Goal: Task Accomplishment & Management: Manage account settings

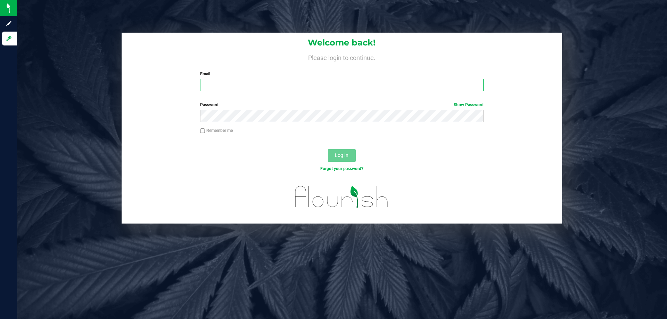
click at [227, 84] on input "Email" at bounding box center [341, 85] width 283 height 13
drag, startPoint x: 245, startPoint y: 87, endPoint x: 245, endPoint y: 77, distance: 9.4
click at [245, 79] on form "Welcome back! Please login to continue. Email Required Please format your email…" at bounding box center [342, 128] width 430 height 191
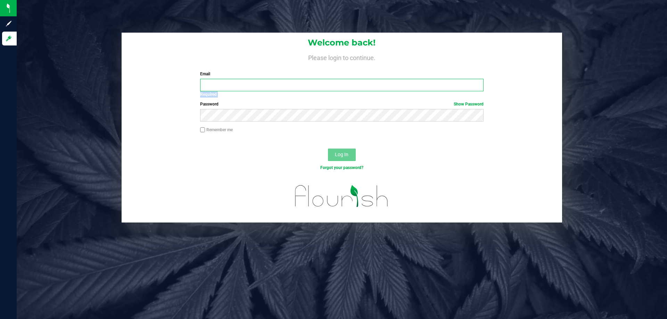
click at [248, 85] on input "Email" at bounding box center [341, 85] width 283 height 13
click at [235, 80] on input "Email" at bounding box center [341, 85] width 283 height 13
type input "Clemons@liveparallel.com"
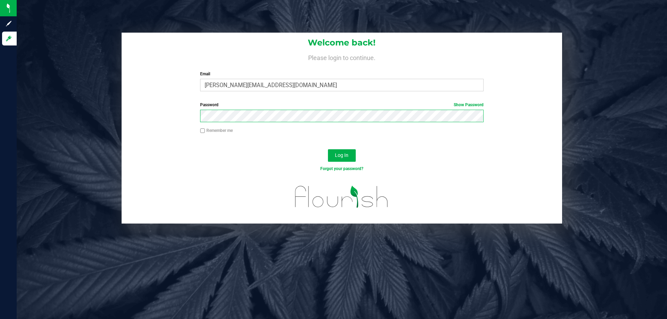
click at [328, 149] on button "Log In" at bounding box center [342, 155] width 28 height 13
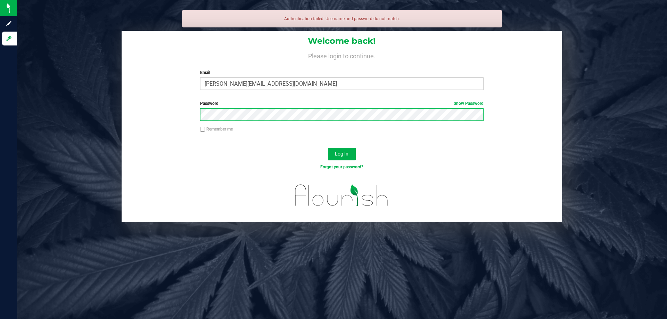
click at [328, 148] on button "Log In" at bounding box center [342, 154] width 28 height 13
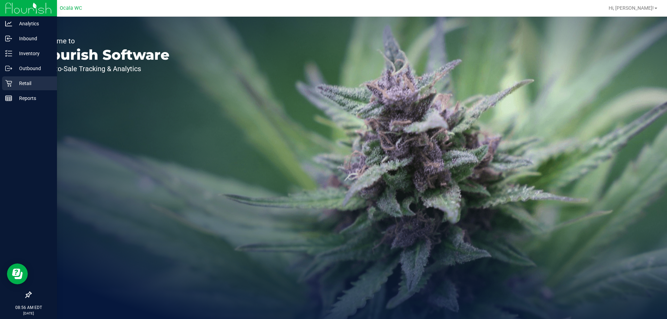
click at [7, 81] on icon at bounding box center [8, 83] width 7 height 7
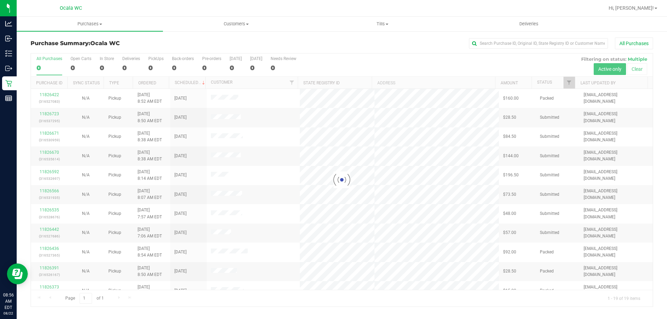
click at [151, 86] on div at bounding box center [342, 180] width 622 height 253
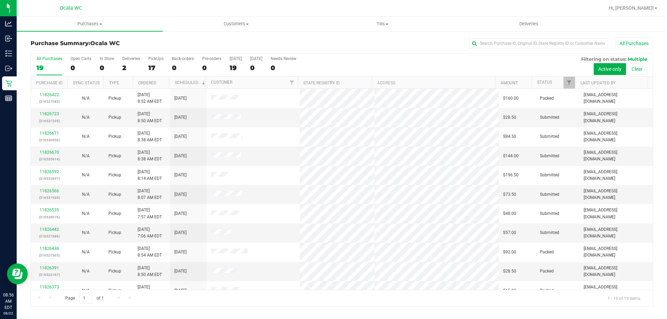
click at [151, 86] on th "Ordered" at bounding box center [151, 83] width 36 height 12
click at [152, 86] on th "Ordered" at bounding box center [151, 83] width 36 height 12
click at [155, 86] on th "Ordered" at bounding box center [151, 83] width 36 height 12
click at [154, 84] on link "Ordered" at bounding box center [147, 83] width 18 height 5
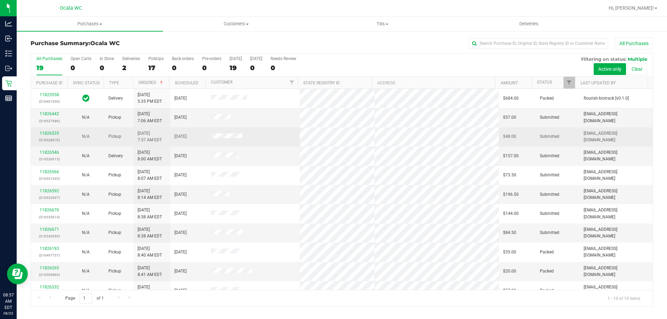
click at [48, 136] on div "11826535 (316528676)" at bounding box center [49, 136] width 28 height 13
click at [43, 133] on link "11826535" at bounding box center [49, 133] width 19 height 5
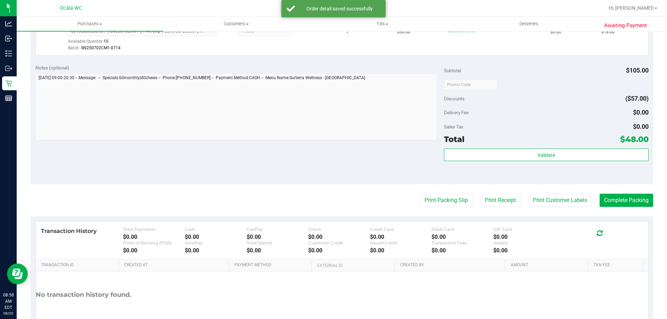
scroll to position [289, 0]
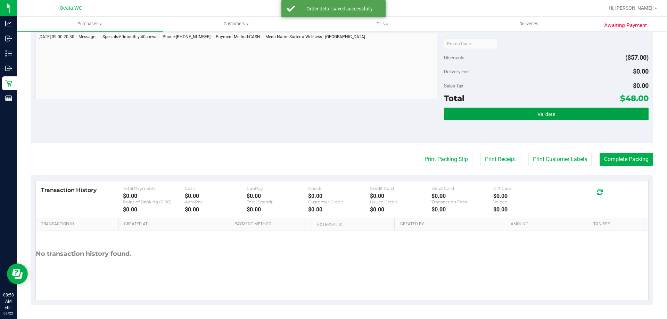
click at [549, 116] on span "Validate" at bounding box center [546, 115] width 18 height 6
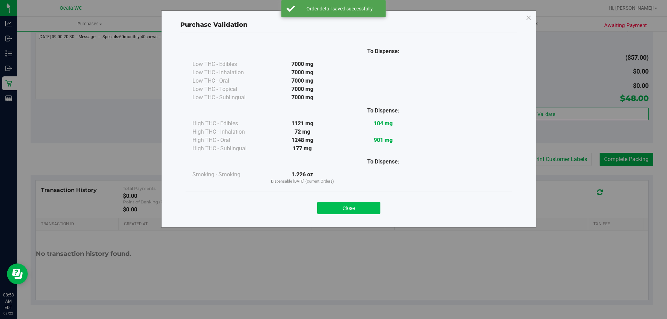
click at [341, 207] on button "Close" at bounding box center [348, 208] width 63 height 13
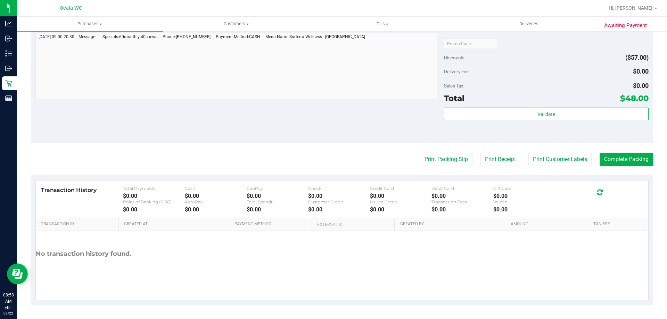
click at [435, 151] on purchase-details "Back Edit Purchase Cancel Purchase View Profile # 11826535 BioTrack ID: - Submi…" at bounding box center [342, 26] width 623 height 557
click at [443, 160] on button "Print Packing Slip" at bounding box center [446, 159] width 52 height 13
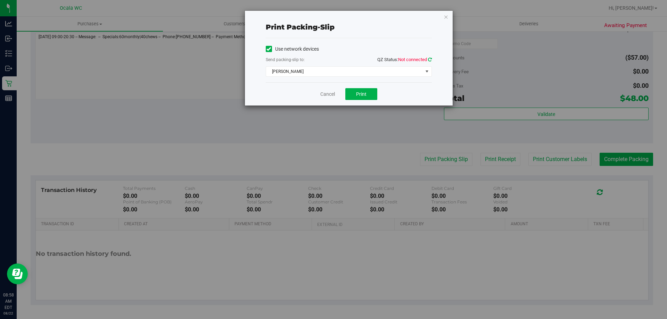
click at [430, 58] on icon at bounding box center [430, 59] width 4 height 5
click at [426, 72] on span "select" at bounding box center [427, 72] width 6 height 6
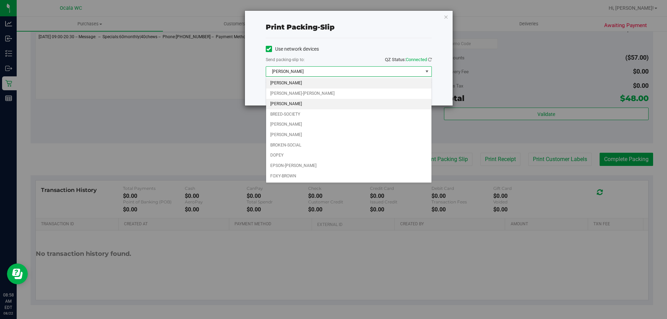
click at [296, 102] on li "BRANDY-CLARK" at bounding box center [348, 104] width 165 height 10
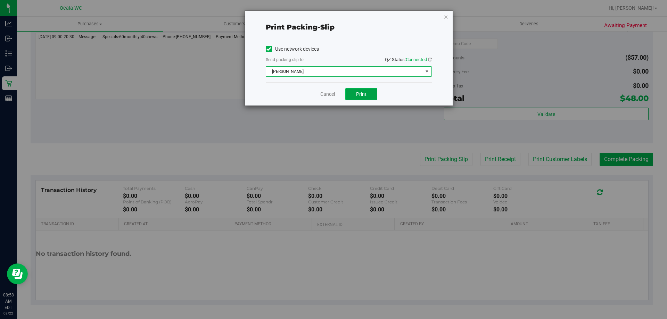
click at [368, 91] on button "Print" at bounding box center [361, 94] width 32 height 12
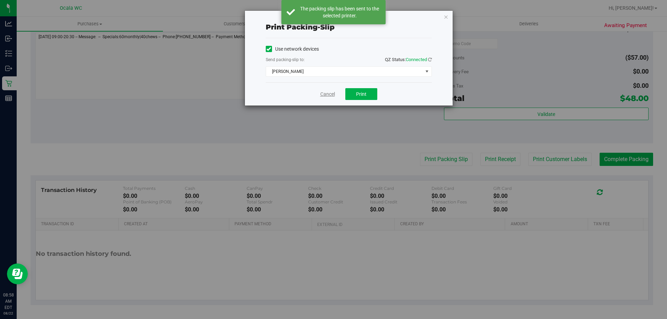
click at [332, 94] on link "Cancel" at bounding box center [327, 94] width 15 height 7
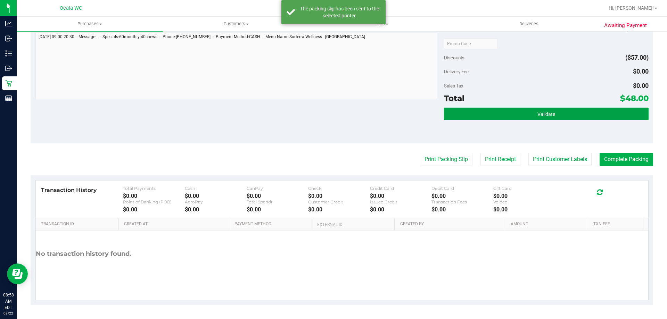
click at [573, 113] on button "Validate" at bounding box center [546, 114] width 204 height 13
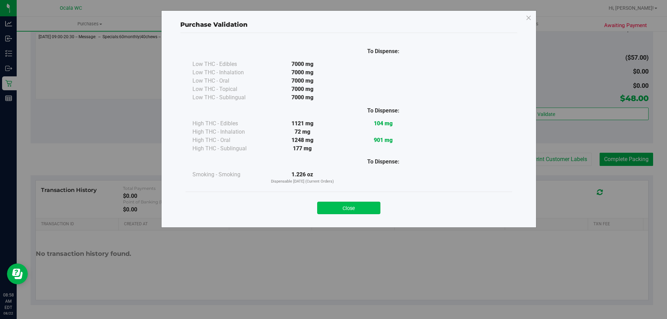
click at [334, 204] on button "Close" at bounding box center [348, 208] width 63 height 13
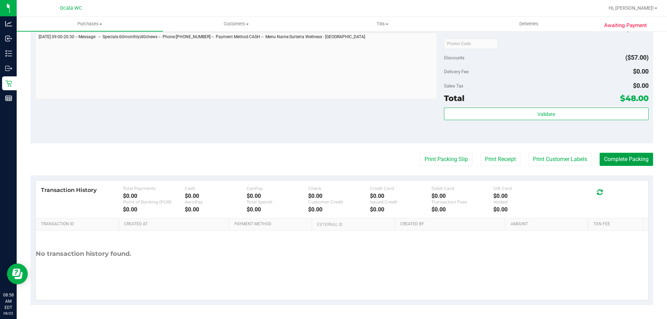
click at [605, 161] on button "Complete Packing" at bounding box center [627, 159] width 54 height 13
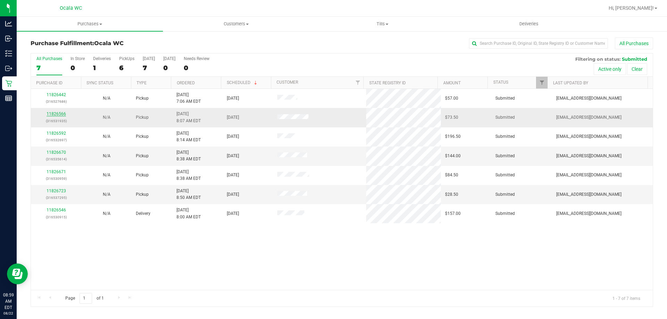
click at [59, 113] on link "11826566" at bounding box center [56, 114] width 19 height 5
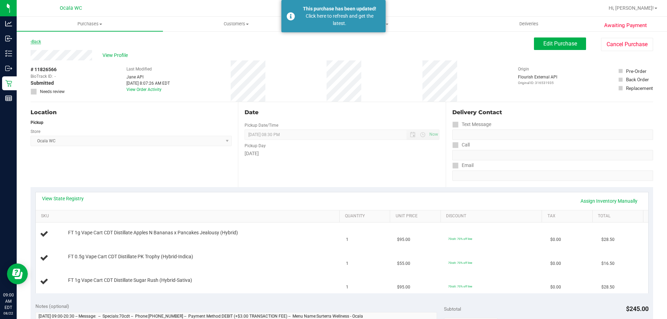
click at [40, 40] on link "Back" at bounding box center [36, 41] width 10 height 5
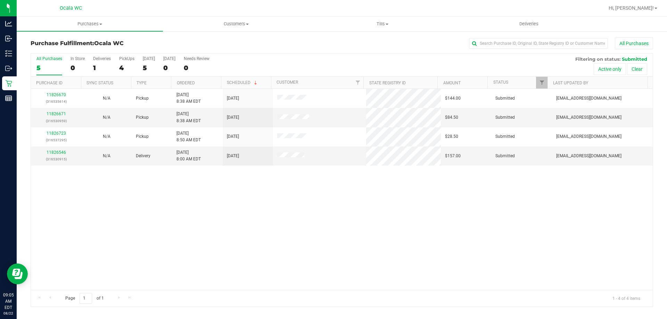
click at [265, 212] on div "11826670 (316535614) N/A Pickup 8/22/2025 8:38 AM EDT 8/22/2025 $144.00 Submitt…" at bounding box center [342, 189] width 622 height 201
click at [56, 114] on link "11826671" at bounding box center [56, 114] width 19 height 5
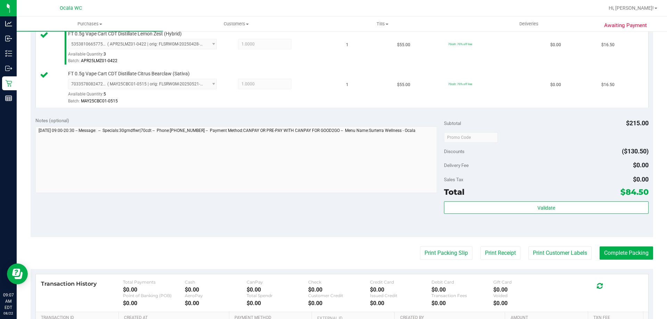
scroll to position [285, 0]
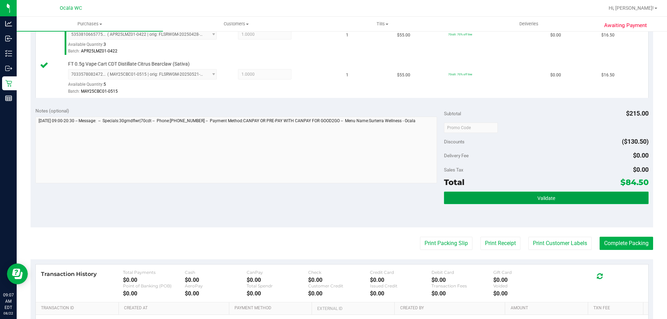
click at [526, 200] on button "Validate" at bounding box center [546, 198] width 204 height 13
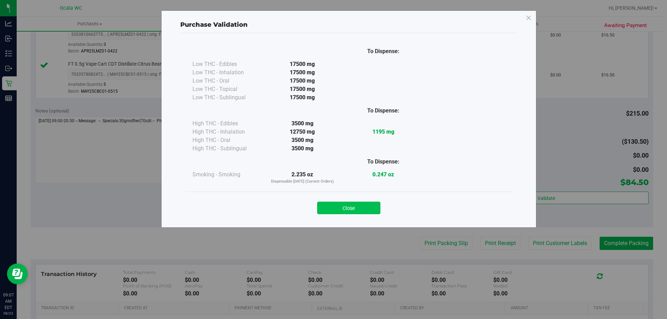
click at [338, 208] on button "Close" at bounding box center [348, 208] width 63 height 13
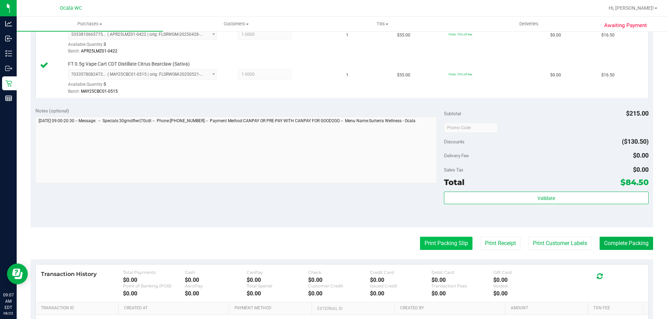
click at [447, 244] on button "Print Packing Slip" at bounding box center [446, 243] width 52 height 13
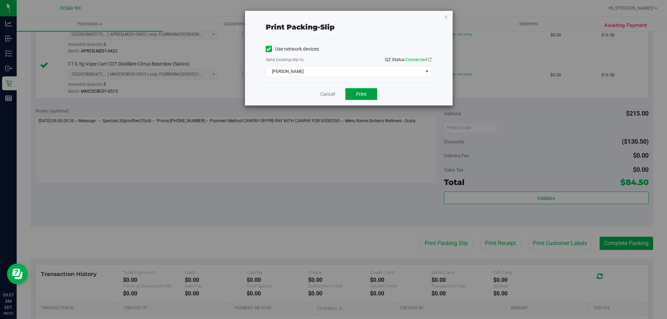
click at [359, 96] on span "Print" at bounding box center [361, 94] width 10 height 6
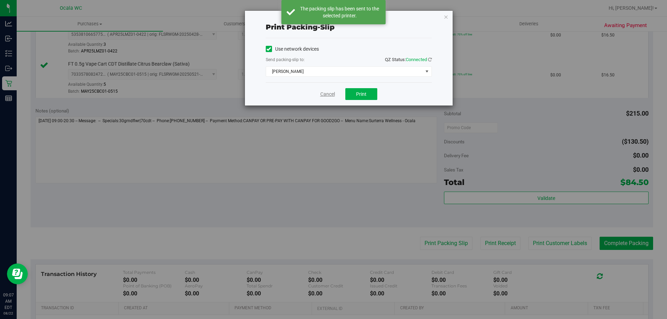
click at [325, 96] on link "Cancel" at bounding box center [327, 94] width 15 height 7
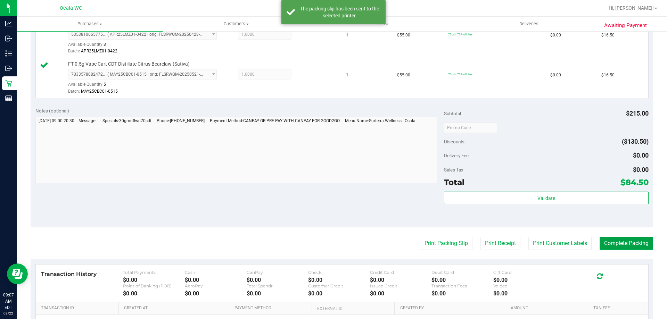
click at [630, 249] on button "Complete Packing" at bounding box center [627, 243] width 54 height 13
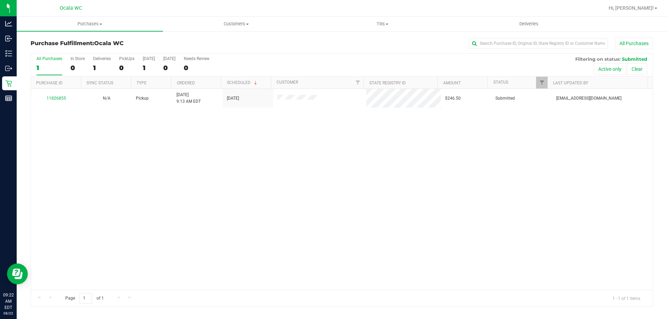
click at [227, 195] on div "11826855 N/A Pickup 8/22/2025 9:13 AM EDT 8/22/2025 $246.50 Submitted ecardona@…" at bounding box center [342, 189] width 622 height 201
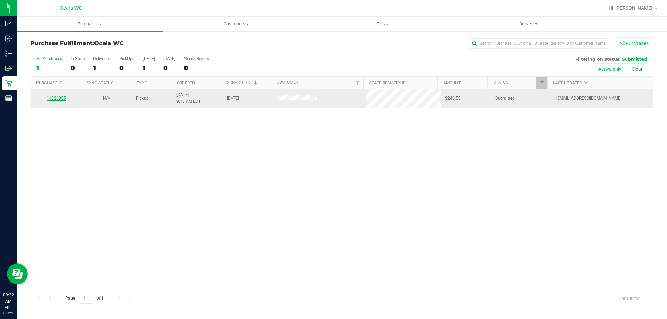
click at [55, 97] on link "11826855" at bounding box center [56, 98] width 19 height 5
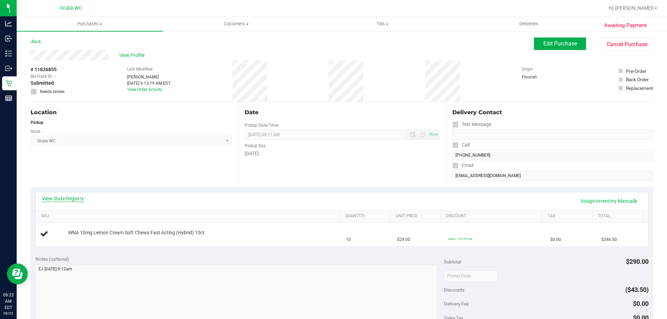
click at [59, 198] on link "View State Registry" at bounding box center [63, 198] width 42 height 7
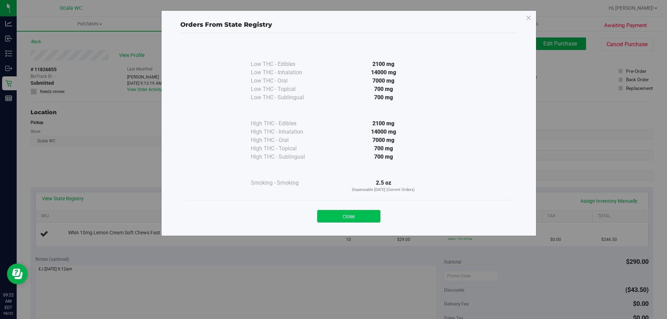
click at [341, 217] on button "Close" at bounding box center [348, 216] width 63 height 13
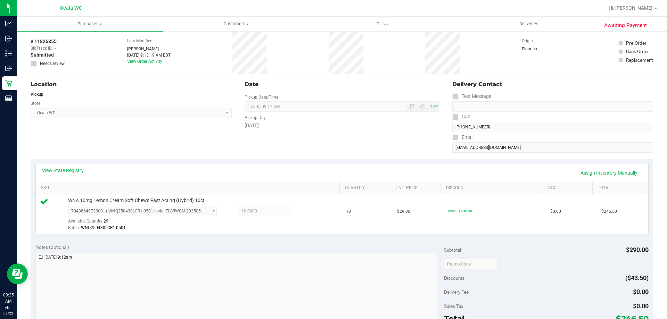
scroll to position [139, 0]
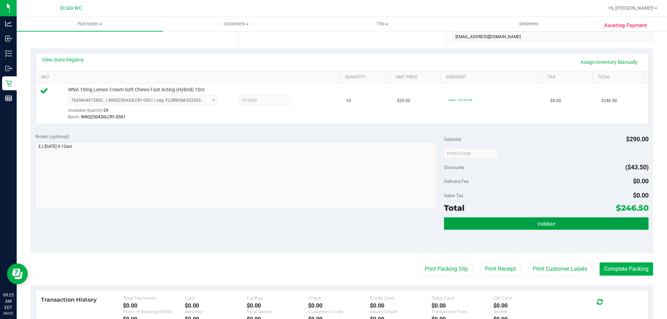
click at [542, 221] on span "Validate" at bounding box center [546, 224] width 18 height 6
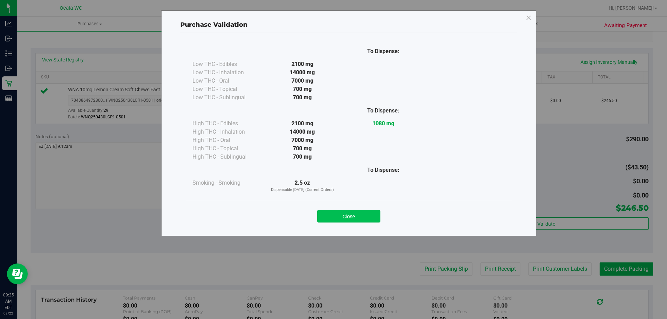
click at [367, 219] on button "Close" at bounding box center [348, 216] width 63 height 13
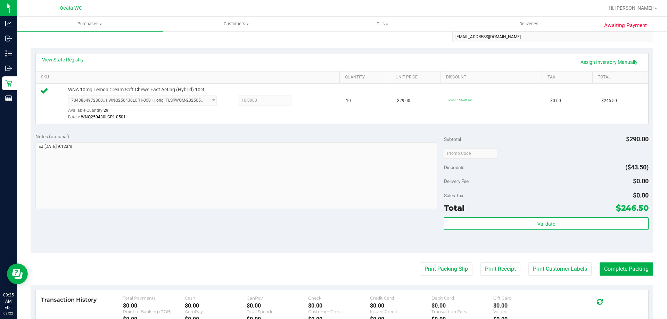
click at [586, 166] on div "Discounts ($43.50)" at bounding box center [546, 167] width 204 height 13
click at [452, 274] on button "Print Packing Slip" at bounding box center [446, 269] width 52 height 13
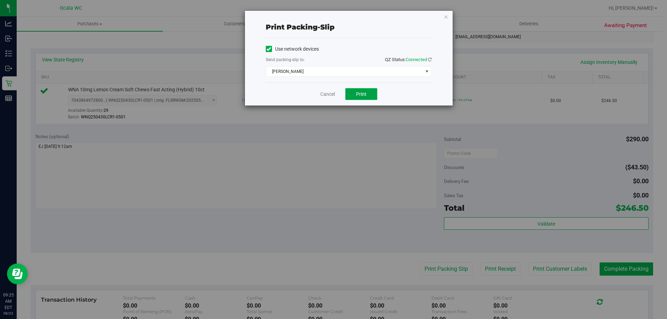
click at [363, 97] on button "Print" at bounding box center [361, 94] width 32 height 12
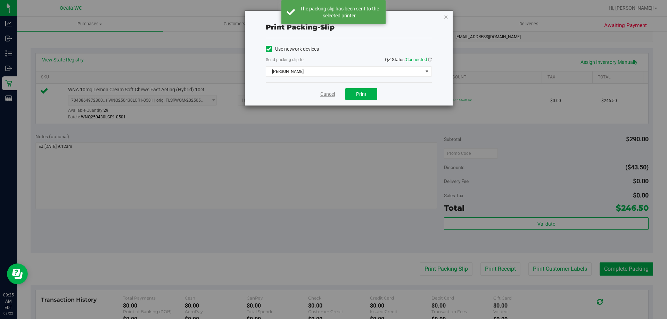
click at [328, 93] on link "Cancel" at bounding box center [327, 94] width 15 height 7
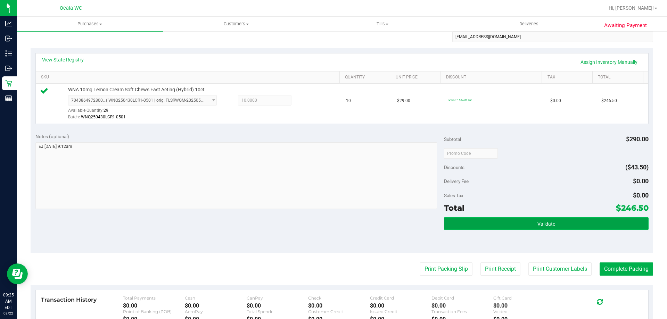
click at [508, 225] on button "Validate" at bounding box center [546, 223] width 204 height 13
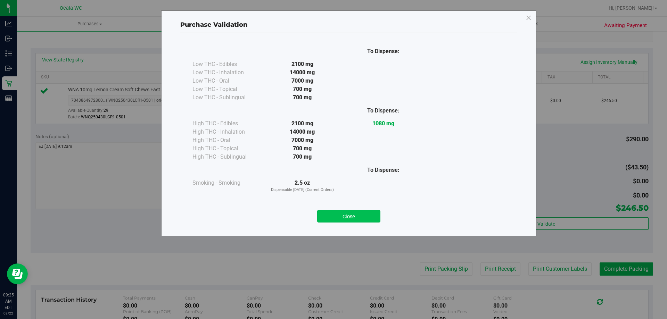
click at [350, 216] on button "Close" at bounding box center [348, 216] width 63 height 13
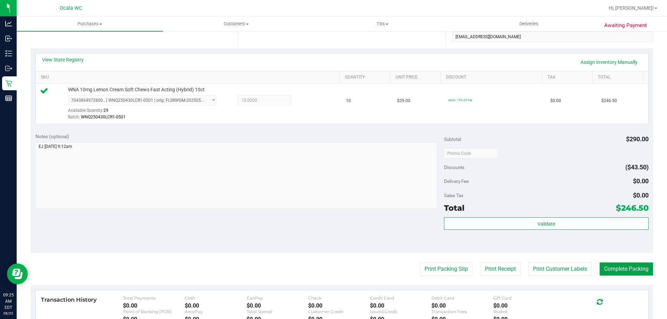
click at [615, 272] on button "Complete Packing" at bounding box center [627, 269] width 54 height 13
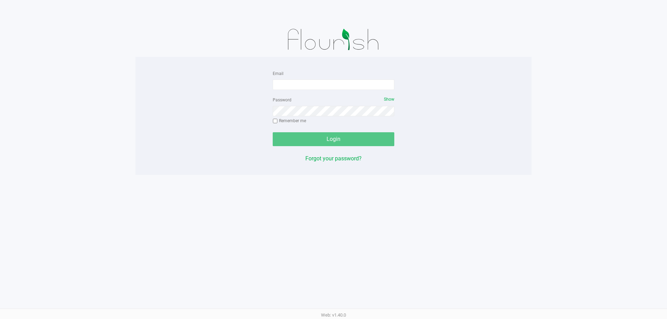
click at [287, 93] on form "Email Password Show Remember me Login" at bounding box center [334, 107] width 122 height 77
click at [296, 83] on input "Email" at bounding box center [334, 85] width 122 height 10
type input "Clemons@liveparallel.com"
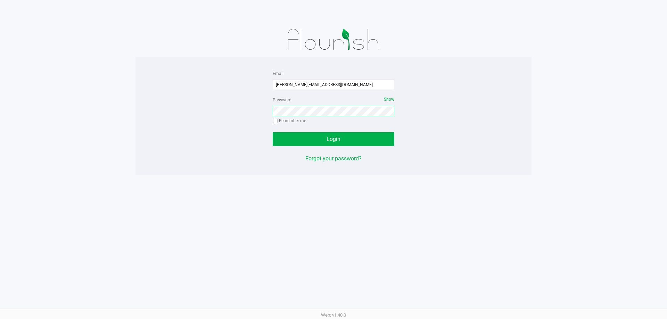
click at [273, 132] on button "Login" at bounding box center [334, 139] width 122 height 14
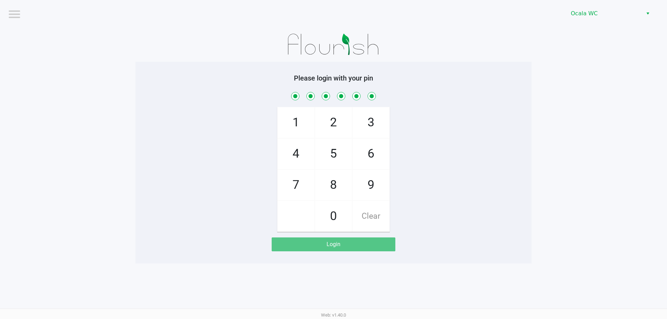
checkbox input "true"
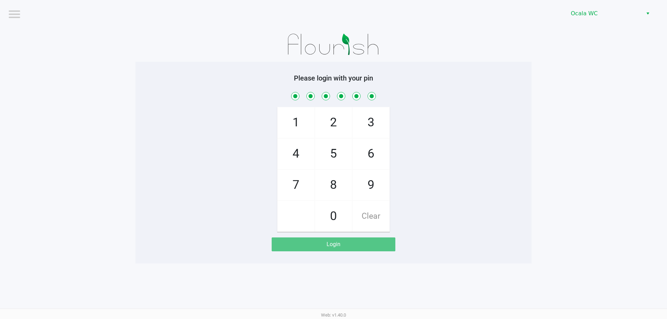
checkbox input "true"
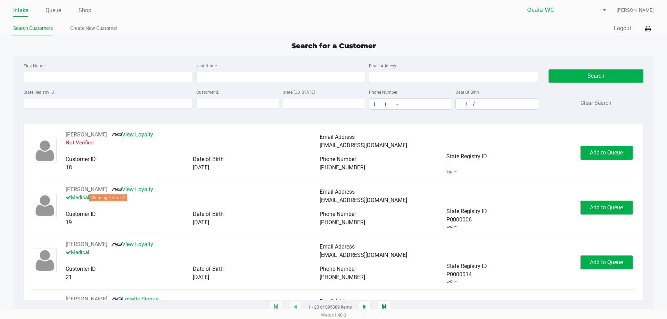
click at [158, 43] on div "Search for a Customer" at bounding box center [333, 46] width 651 height 10
click at [125, 105] on input "State Registry ID" at bounding box center [108, 103] width 169 height 10
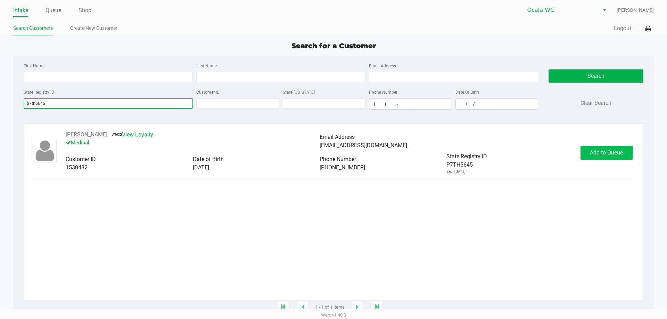
type input "p7th5645"
click at [614, 156] on span "Add to Queue" at bounding box center [606, 152] width 33 height 7
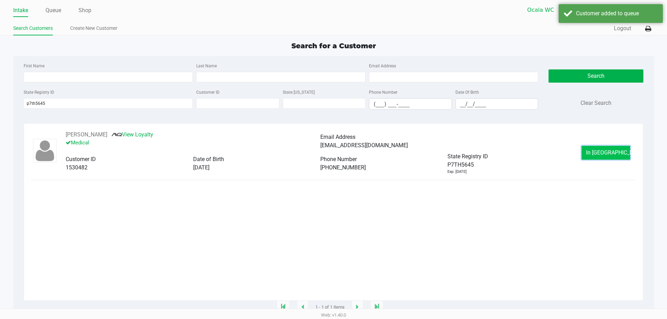
click at [607, 159] on button "In Queue" at bounding box center [606, 153] width 49 height 14
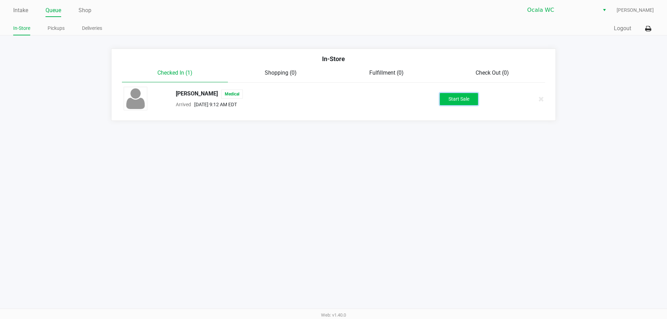
click at [449, 104] on button "Start Sale" at bounding box center [459, 99] width 38 height 12
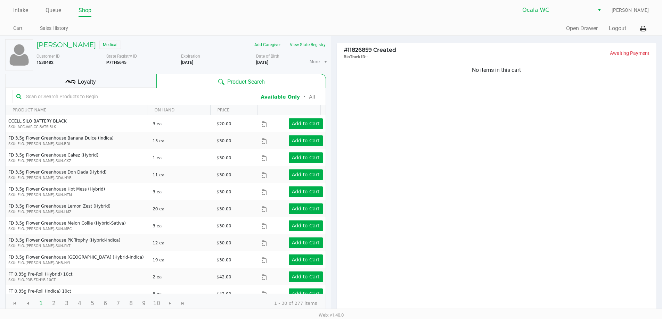
click at [237, 99] on input "text" at bounding box center [138, 96] width 230 height 10
click at [299, 31] on ul "Cart Sales History" at bounding box center [172, 29] width 318 height 12
click at [316, 45] on button "View State Registry" at bounding box center [305, 44] width 41 height 11
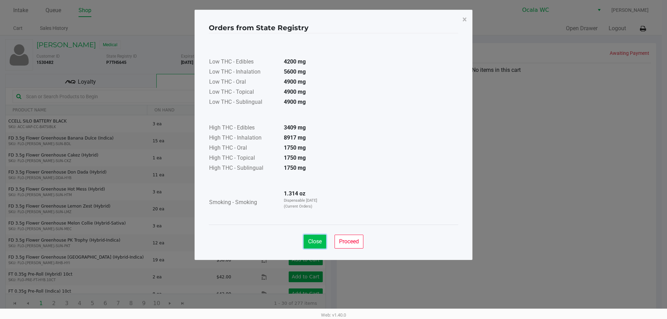
click at [317, 243] on span "Close" at bounding box center [315, 241] width 14 height 7
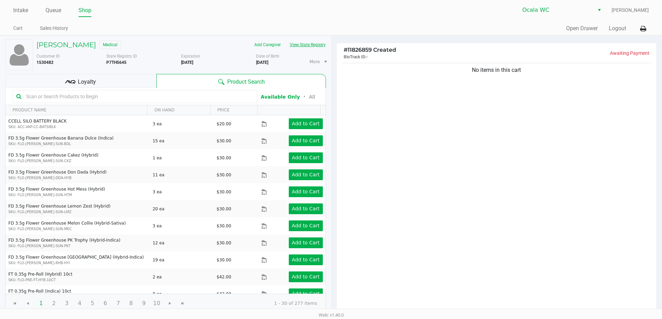
click at [312, 46] on button "View State Registry" at bounding box center [305, 44] width 41 height 11
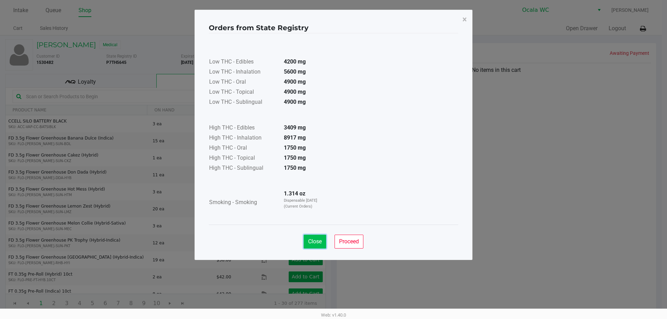
click at [309, 241] on span "Close" at bounding box center [315, 241] width 14 height 7
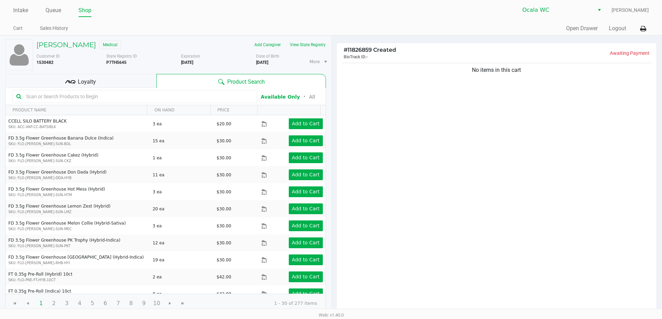
click at [89, 99] on input "text" at bounding box center [138, 96] width 230 height 10
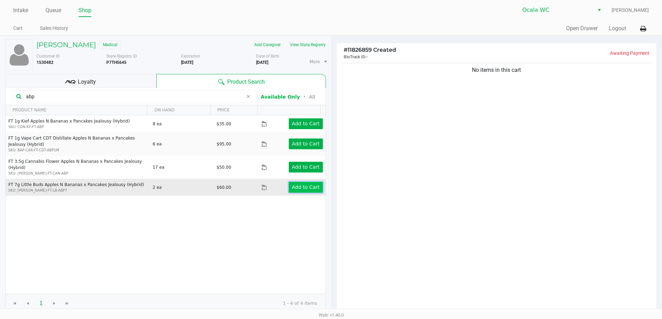
click at [299, 184] on app-button-loader "Add to Cart" at bounding box center [306, 187] width 28 height 6
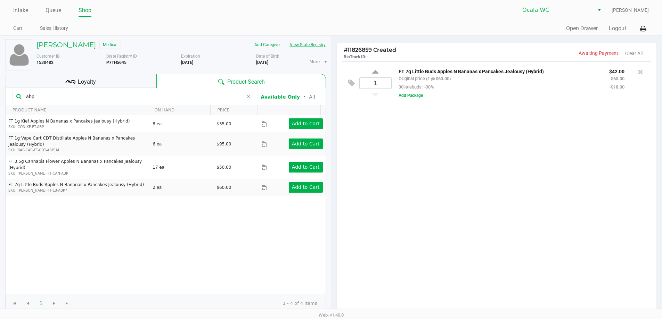
click at [300, 47] on button "View State Registry" at bounding box center [305, 44] width 41 height 11
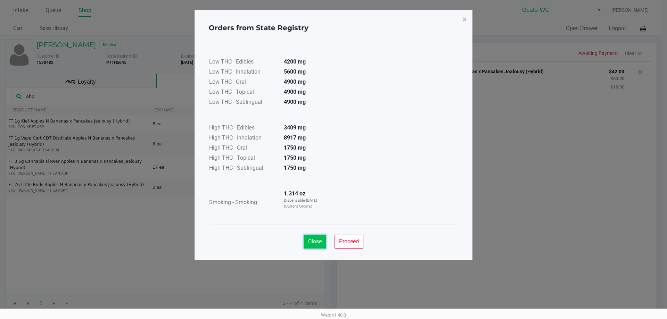
click at [305, 241] on button "Close" at bounding box center [315, 242] width 23 height 14
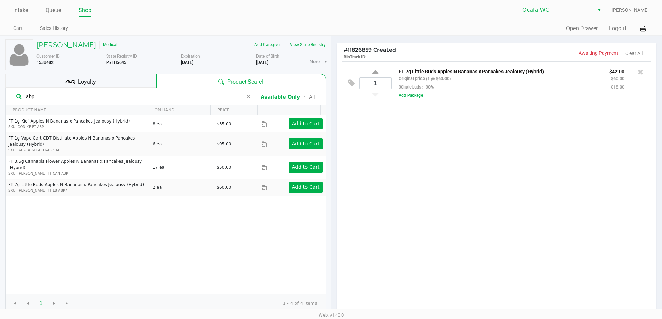
click at [529, 237] on div "1 FT 7g Little Buds Apples N Bananas x Pancakes Jealousy (Hybrid) Original pric…" at bounding box center [497, 187] width 320 height 252
click at [298, 23] on ul "Cart Sales History" at bounding box center [172, 29] width 318 height 12
drag, startPoint x: 464, startPoint y: 155, endPoint x: 467, endPoint y: 153, distance: 4.1
click at [466, 154] on div "1 FT 7g Little Buds Apples N Bananas x Pancakes Jealousy (Hybrid) Original pric…" at bounding box center [497, 187] width 320 height 252
click at [139, 96] on input "abp" at bounding box center [133, 96] width 220 height 10
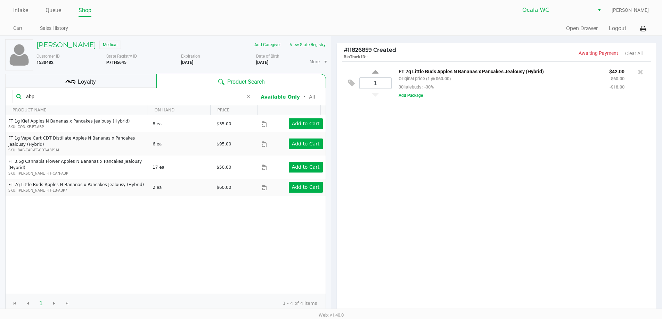
click at [137, 97] on input "abp" at bounding box center [133, 96] width 220 height 10
type input "a"
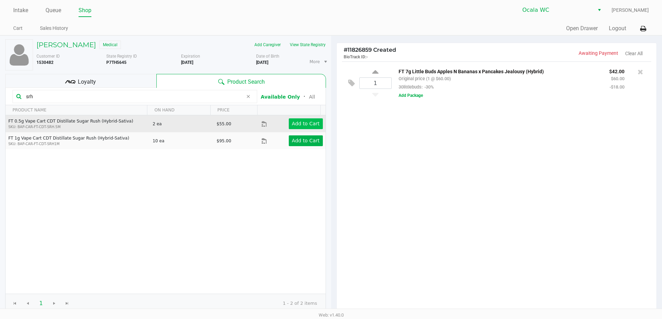
type input "srh"
click at [299, 124] on app-button-loader "Add to Cart" at bounding box center [306, 124] width 28 height 6
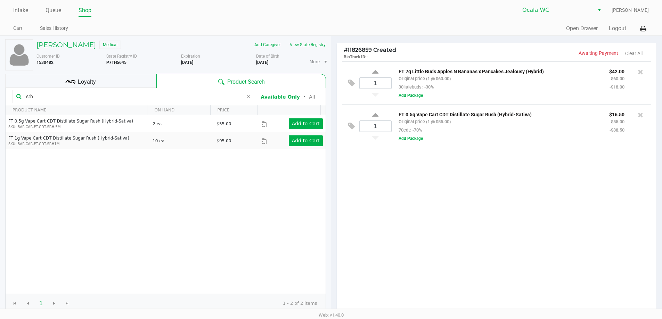
click at [174, 95] on input "srh" at bounding box center [133, 96] width 220 height 10
click at [174, 96] on input "srh" at bounding box center [133, 96] width 220 height 10
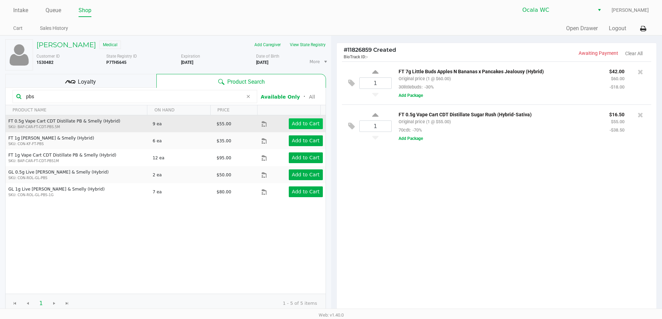
type input "pbs"
click at [304, 123] on app-button-loader "Add to Cart" at bounding box center [306, 124] width 28 height 6
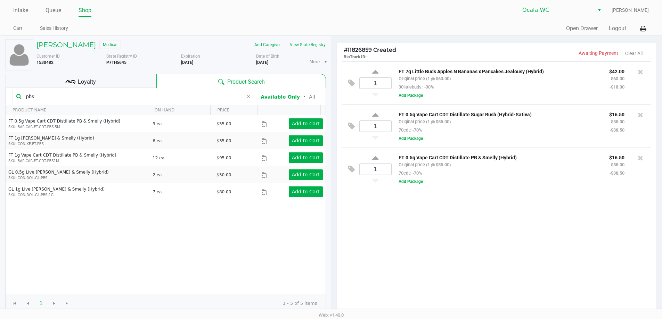
click at [114, 79] on div "Loyalty" at bounding box center [80, 81] width 151 height 14
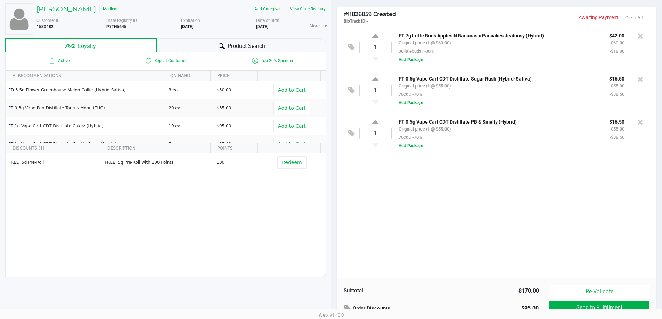
scroll to position [80, 0]
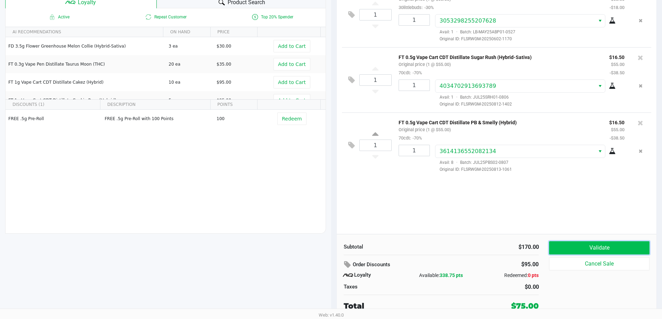
click at [560, 246] on button "Validate" at bounding box center [599, 247] width 100 height 13
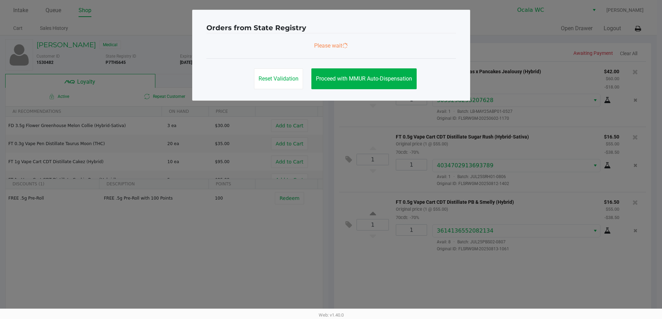
scroll to position [0, 0]
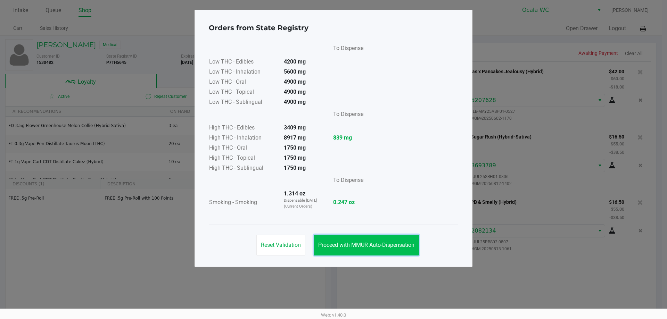
click at [405, 242] on span "Proceed with MMUR Auto-Dispensation" at bounding box center [366, 245] width 96 height 7
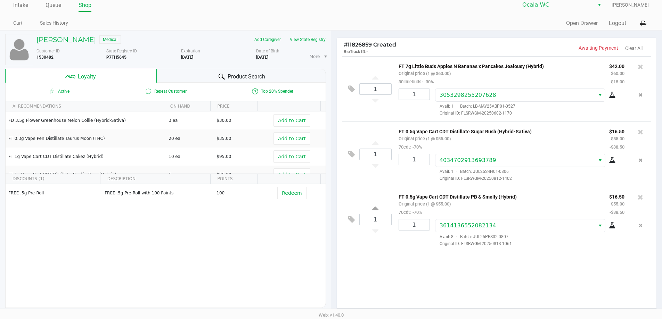
scroll to position [80, 0]
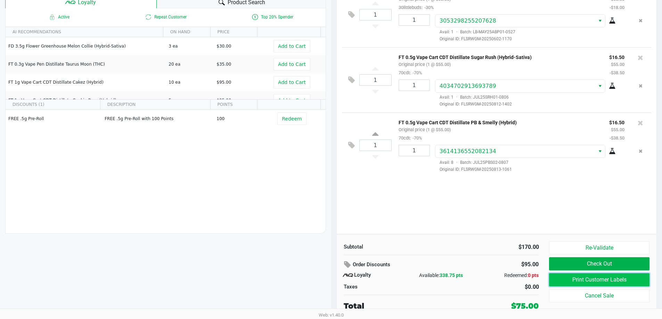
click at [577, 281] on button "Print Customer Labels" at bounding box center [599, 279] width 100 height 13
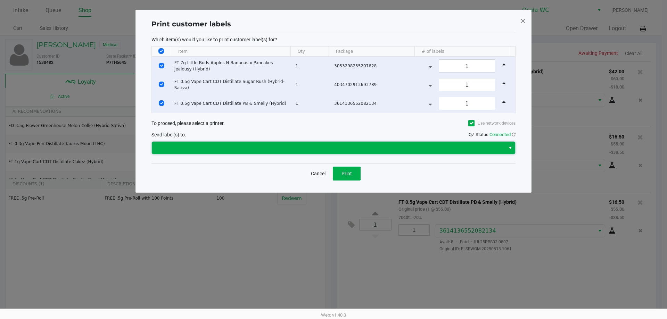
click at [342, 149] on span at bounding box center [328, 148] width 345 height 8
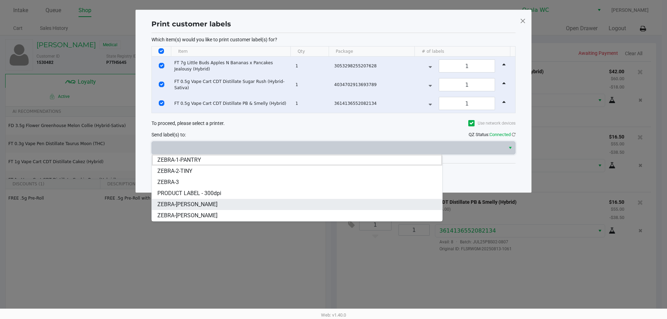
click at [194, 204] on span "ZEBRA-[PERSON_NAME]" at bounding box center [187, 204] width 60 height 8
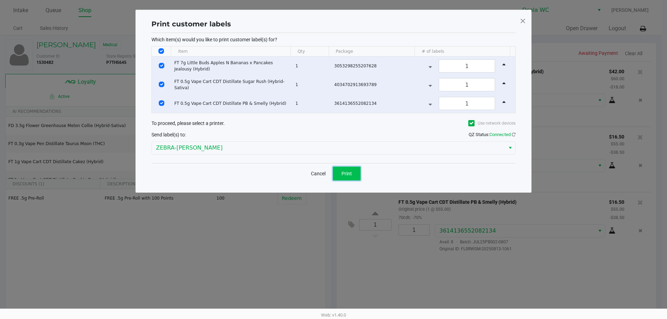
click at [351, 172] on span "Print" at bounding box center [347, 174] width 10 height 6
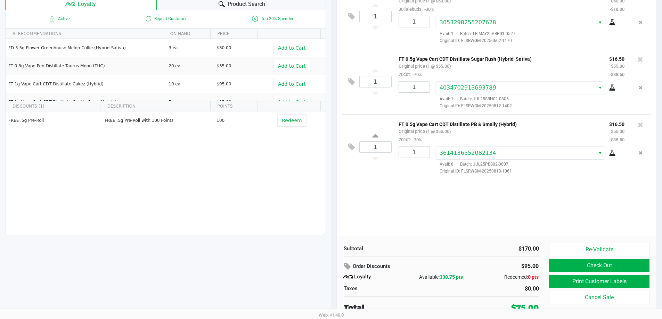
scroll to position [80, 0]
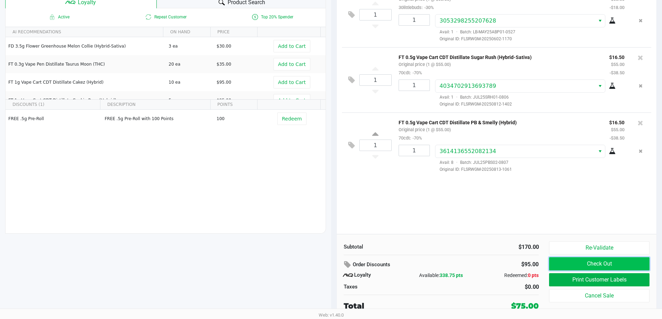
click at [585, 267] on button "Check Out" at bounding box center [599, 263] width 100 height 13
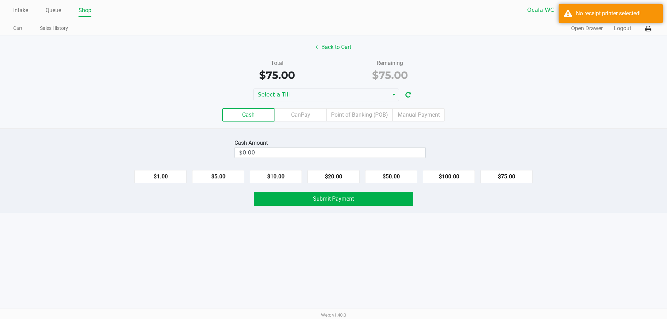
click at [508, 110] on div "Cash CanPay Point of Banking (POB) Manual Payment" at bounding box center [333, 114] width 667 height 13
click at [393, 95] on span "Select" at bounding box center [394, 95] width 6 height 8
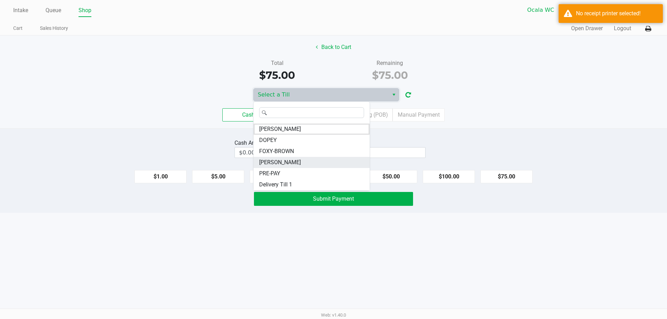
click at [285, 161] on span "[PERSON_NAME]" at bounding box center [280, 162] width 42 height 8
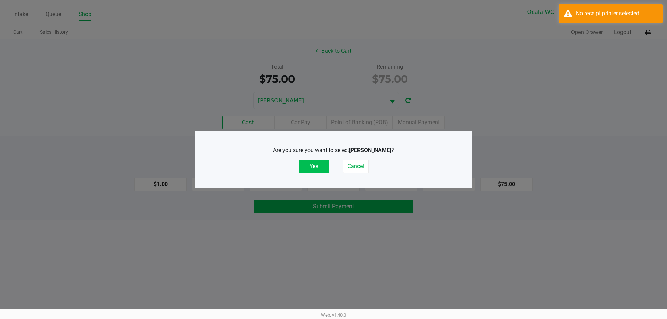
click at [313, 160] on button "Yes" at bounding box center [314, 166] width 30 height 13
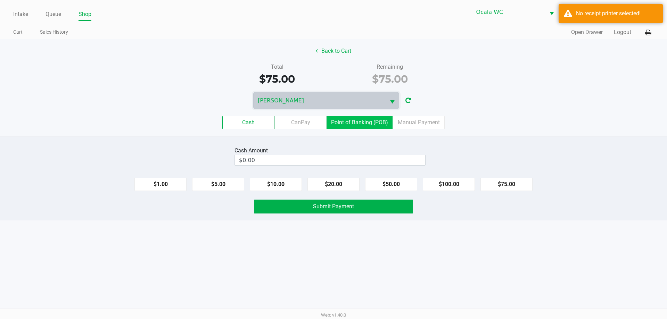
click at [362, 120] on label "Point of Banking (POB)" at bounding box center [360, 122] width 66 height 13
click at [0, 0] on 7 "Point of Banking (POB)" at bounding box center [0, 0] width 0 height 0
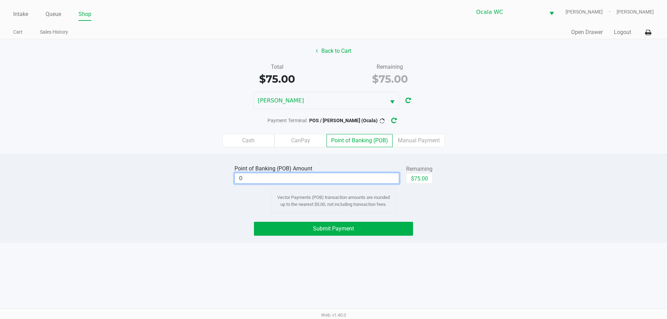
click at [344, 178] on input "0" at bounding box center [317, 178] width 164 height 10
click at [427, 174] on button "$75.00" at bounding box center [419, 178] width 26 height 10
type input "$75.00"
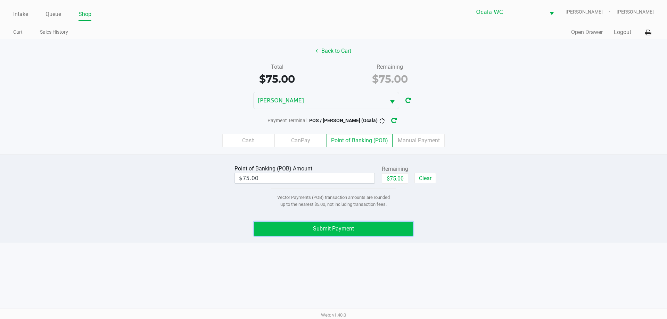
click at [368, 233] on button "Submit Payment" at bounding box center [333, 229] width 159 height 14
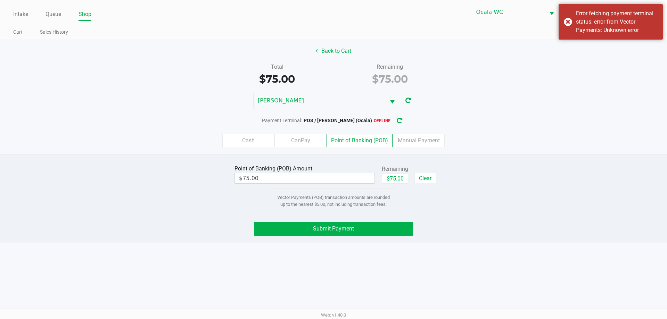
click at [400, 121] on icon "button" at bounding box center [399, 120] width 7 height 7
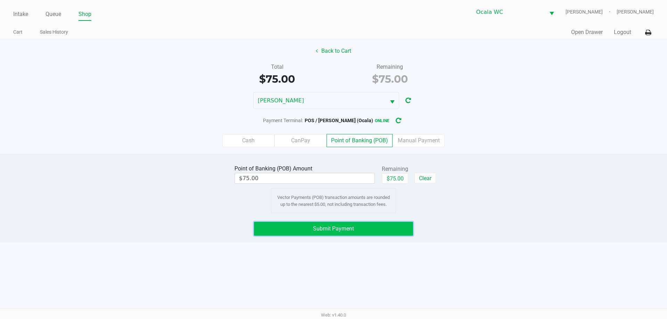
click at [384, 222] on button "Submit Payment" at bounding box center [333, 229] width 159 height 14
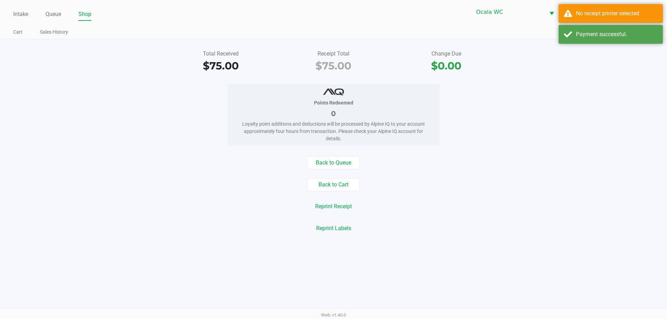
click at [635, 84] on div "Total Received $75.00 Receipt Total $75.00 Change Due $0.00 Points Redeemed 0 L…" at bounding box center [333, 141] width 667 height 204
drag, startPoint x: 516, startPoint y: 27, endPoint x: 552, endPoint y: 29, distance: 36.6
click at [521, 27] on div "Quick Sale Open Drawer Logout" at bounding box center [494, 32] width 320 height 13
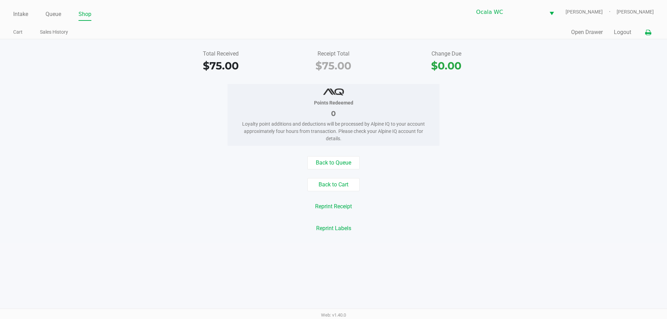
click at [649, 30] on icon at bounding box center [648, 32] width 6 height 5
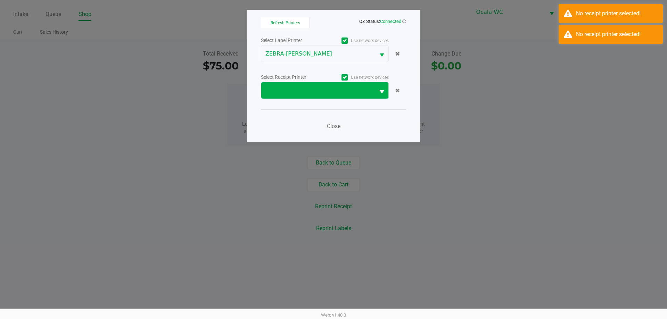
click at [377, 97] on button "Select" at bounding box center [381, 90] width 13 height 16
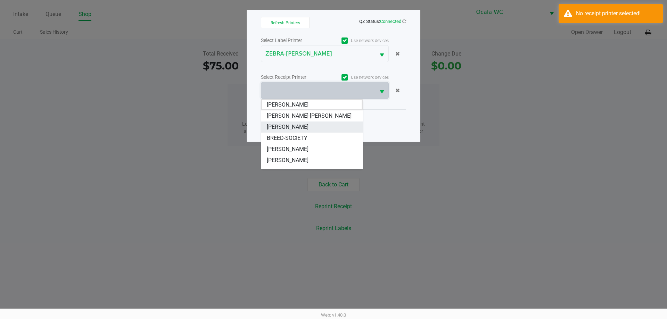
click at [302, 130] on span "[PERSON_NAME]" at bounding box center [288, 127] width 42 height 8
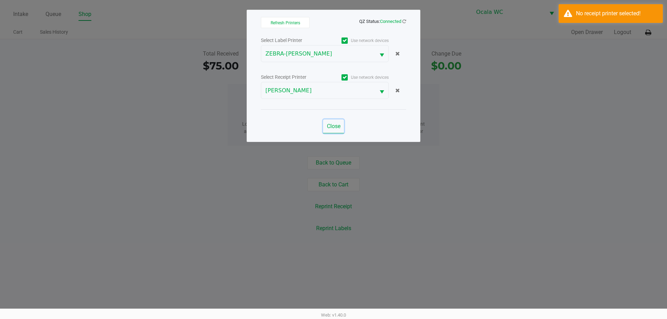
click at [333, 129] on span "Close" at bounding box center [334, 126] width 14 height 7
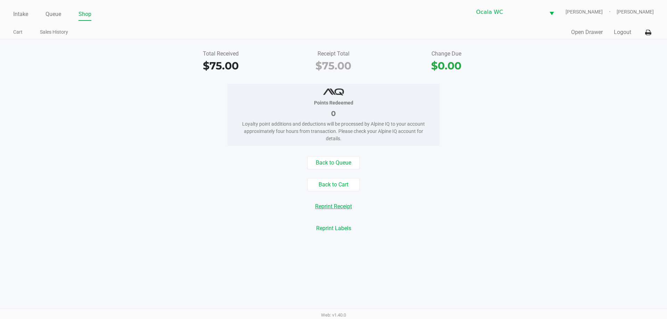
click at [332, 206] on button "Reprint Receipt" at bounding box center [334, 206] width 46 height 13
click at [580, 32] on button "Open Drawer" at bounding box center [587, 32] width 32 height 8
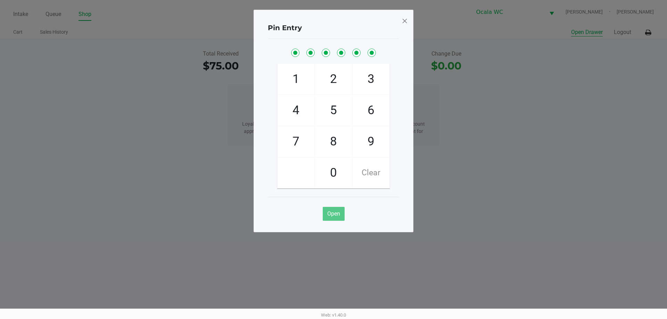
click at [571, 28] on button "Open Drawer" at bounding box center [587, 32] width 32 height 8
checkbox input "true"
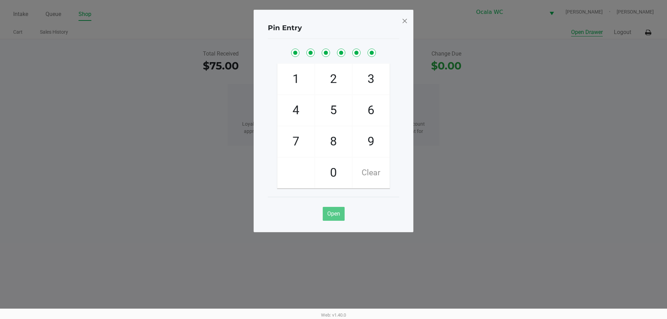
checkbox input "true"
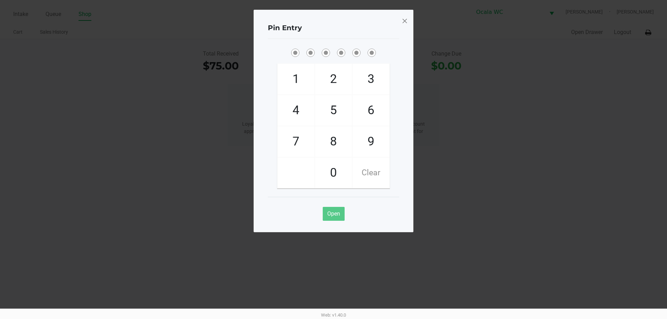
click at [200, 134] on ngb-modal-window "Pin Entry 1 4 7 2 5 8 0 3 6 9 Clear Open" at bounding box center [333, 159] width 667 height 319
click at [405, 21] on span at bounding box center [405, 20] width 6 height 11
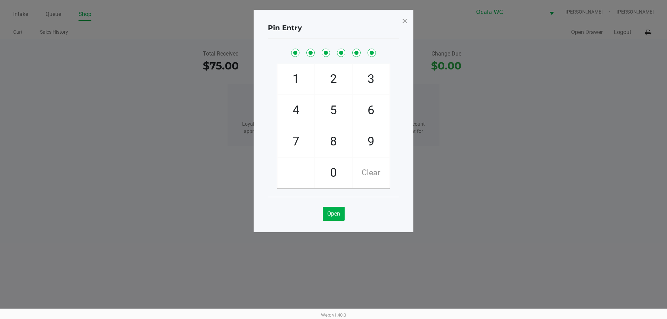
click at [404, 20] on span at bounding box center [405, 20] width 6 height 11
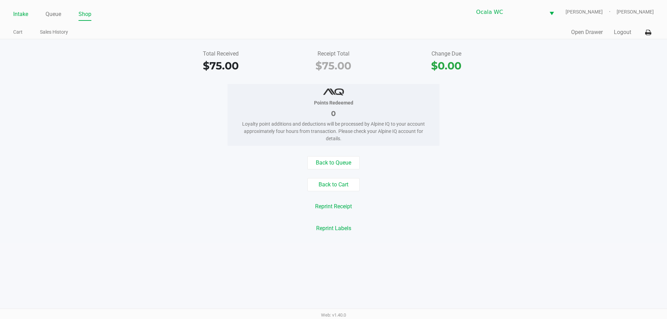
click at [26, 15] on link "Intake" at bounding box center [20, 14] width 15 height 10
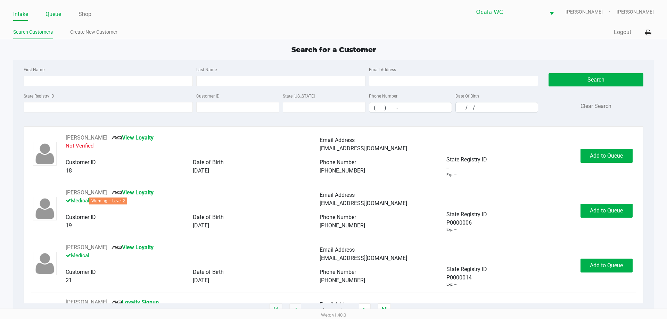
click at [60, 13] on link "Queue" at bounding box center [54, 14] width 16 height 10
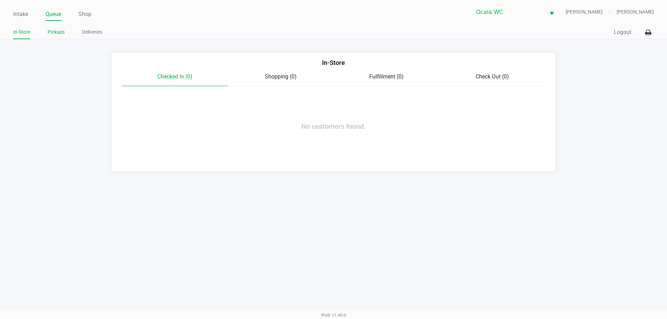
click at [58, 33] on link "Pickups" at bounding box center [56, 32] width 17 height 9
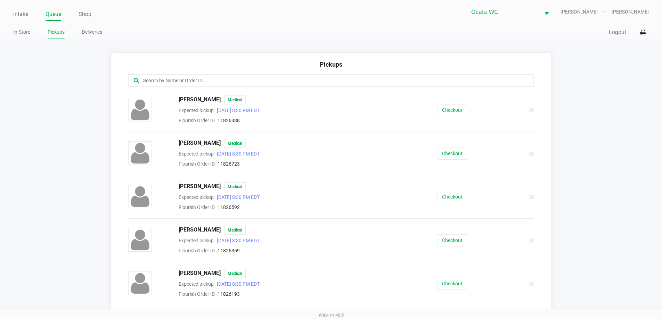
click at [235, 27] on div "In-Store Pickups Deliveries" at bounding box center [172, 32] width 318 height 13
click at [25, 11] on link "Intake" at bounding box center [20, 14] width 15 height 10
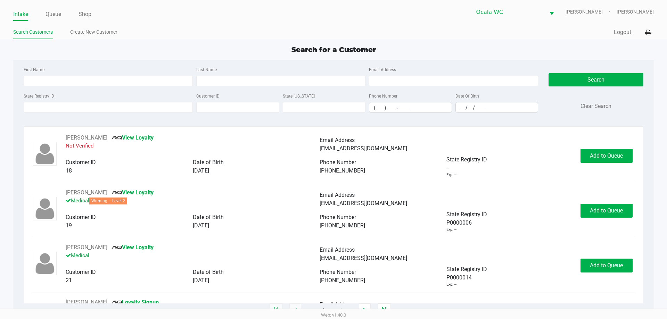
click at [176, 5] on div "Intake Queue Shop Ocala WC BRANDY-CLARK Christopher Lemons" at bounding box center [333, 11] width 640 height 17
click at [50, 18] on link "Queue" at bounding box center [54, 14] width 16 height 10
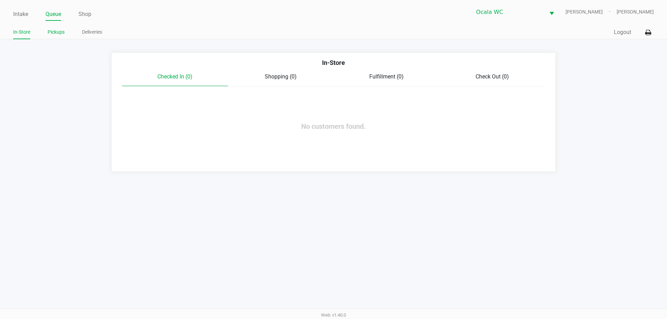
click at [57, 31] on link "Pickups" at bounding box center [56, 32] width 17 height 9
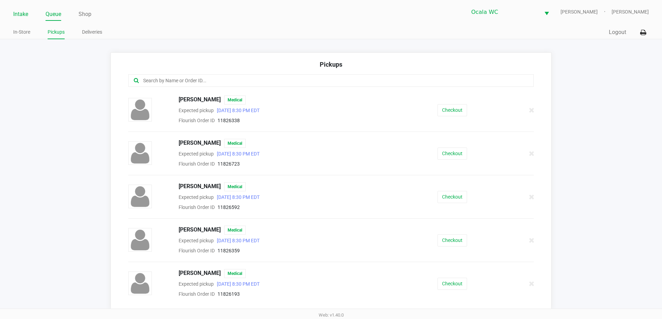
click at [24, 13] on link "Intake" at bounding box center [20, 14] width 15 height 10
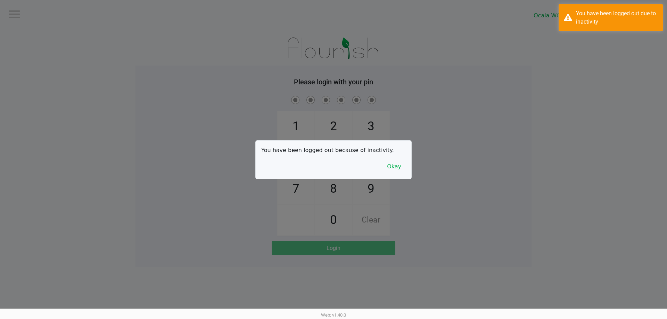
click at [398, 174] on div "You have been logged out because of inactivity. Okay" at bounding box center [334, 160] width 156 height 38
click at [395, 170] on button "Okay" at bounding box center [394, 166] width 23 height 13
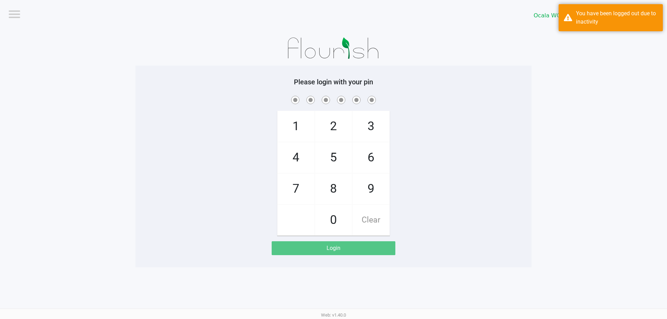
click at [203, 51] on div at bounding box center [333, 48] width 396 height 35
checkbox input "true"
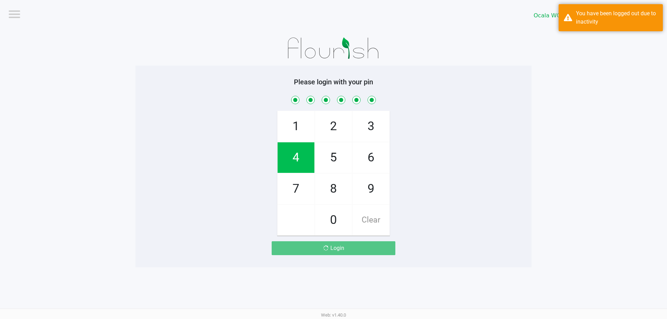
checkbox input "true"
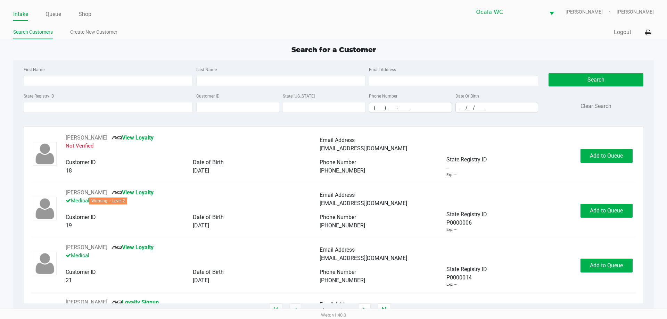
click at [157, 19] on ul "Intake Queue Shop" at bounding box center [173, 15] width 320 height 12
click at [50, 15] on link "Queue" at bounding box center [54, 14] width 16 height 10
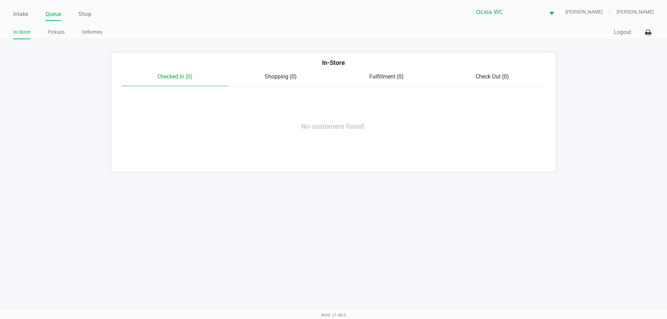
click at [201, 15] on ul "Intake Queue Shop" at bounding box center [173, 15] width 320 height 12
click at [41, 38] on ul "In-Store Pickups Deliveries" at bounding box center [173, 33] width 320 height 12
click at [60, 34] on link "Pickups" at bounding box center [56, 32] width 17 height 9
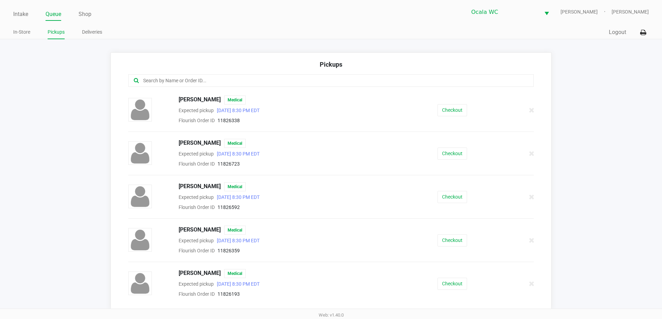
click at [191, 7] on div "Intake Queue Shop Ocala WC BRANDY-CLARK Christopher Lemons" at bounding box center [330, 11] width 635 height 17
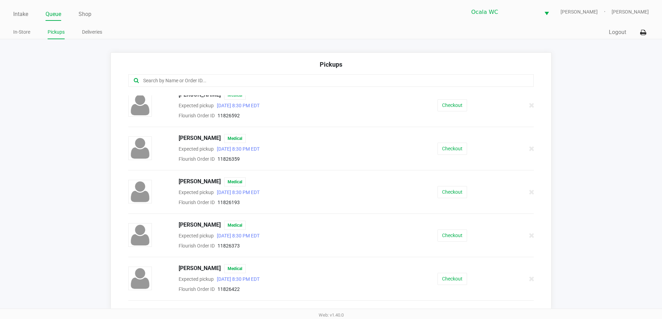
scroll to position [104, 0]
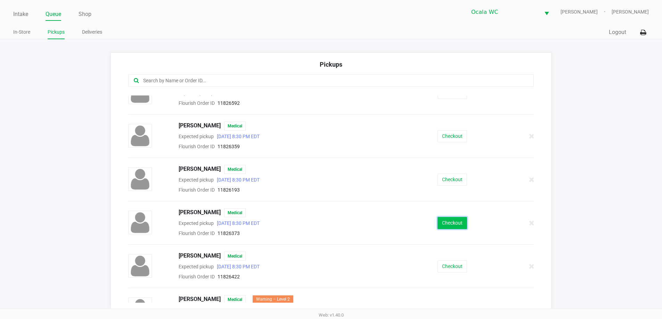
click at [447, 228] on button "Checkout" at bounding box center [452, 223] width 30 height 12
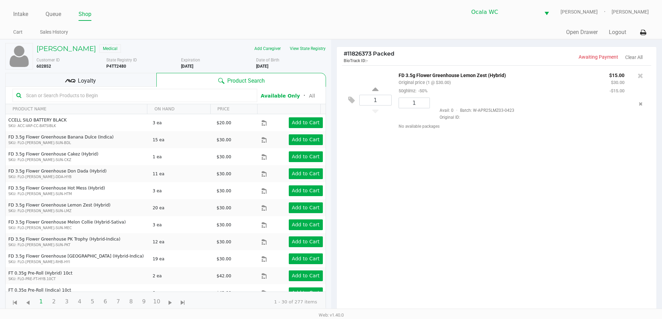
click at [462, 246] on div "1 FD 3.5g Flower Greenhouse Lemon Zest (Hybrid) Original price (1 @ $30.00) 50g…" at bounding box center [497, 191] width 320 height 252
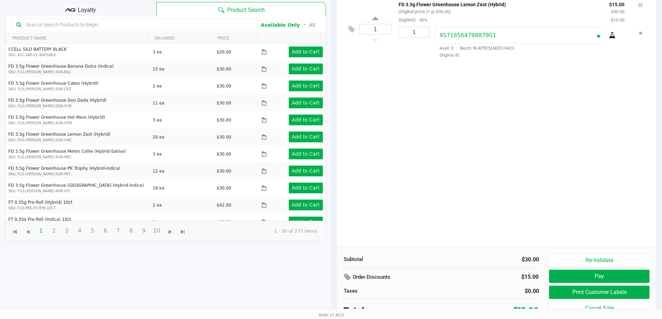
scroll to position [75, 0]
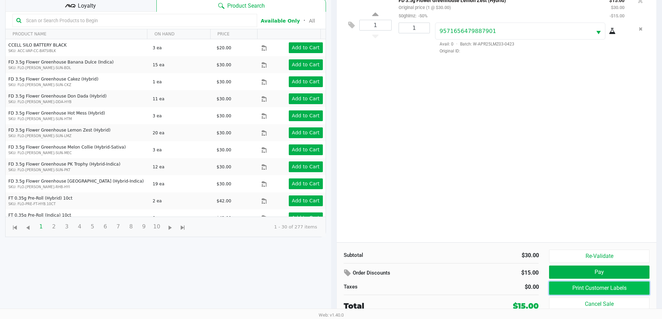
click at [571, 290] on button "Print Customer Labels" at bounding box center [599, 288] width 100 height 13
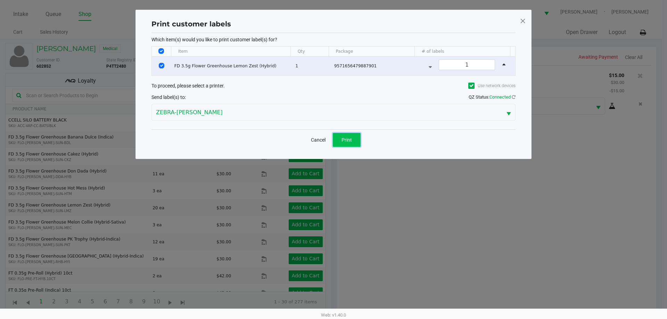
click at [337, 136] on button "Print" at bounding box center [347, 140] width 28 height 14
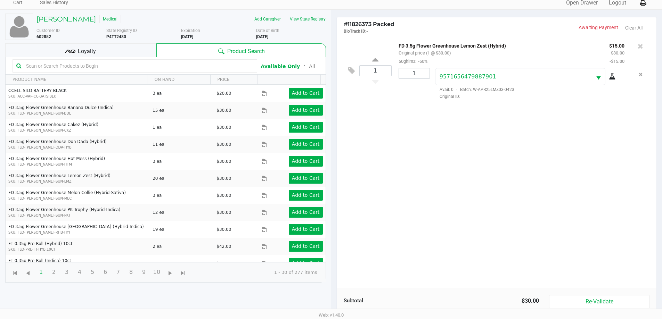
scroll to position [75, 0]
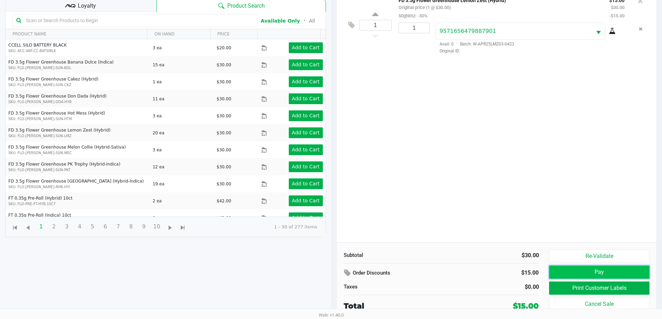
click at [563, 270] on button "Pay" at bounding box center [599, 272] width 100 height 13
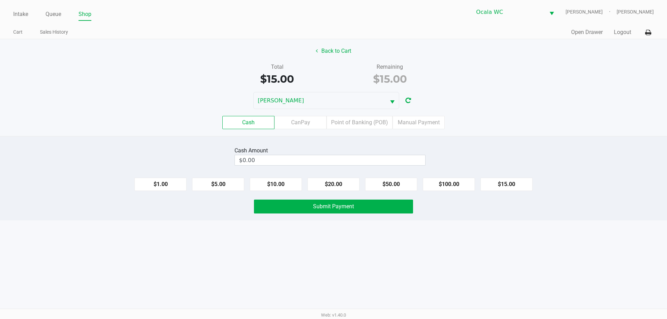
click at [569, 156] on div "Cash Amount $0.00" at bounding box center [333, 156] width 677 height 22
click at [402, 162] on input "0" at bounding box center [330, 160] width 190 height 10
click at [513, 183] on button "$15.00" at bounding box center [506, 184] width 52 height 13
type input "$15.00"
drag, startPoint x: 534, startPoint y: 116, endPoint x: 360, endPoint y: 227, distance: 206.0
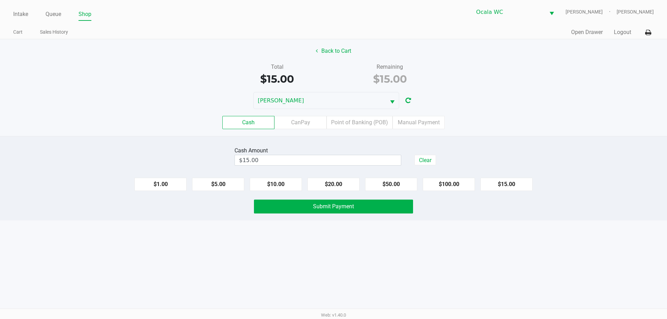
click at [534, 117] on div "Cash CanPay Point of Banking (POB) Manual Payment" at bounding box center [333, 122] width 667 height 13
click at [353, 211] on button "Submit Payment" at bounding box center [333, 207] width 159 height 14
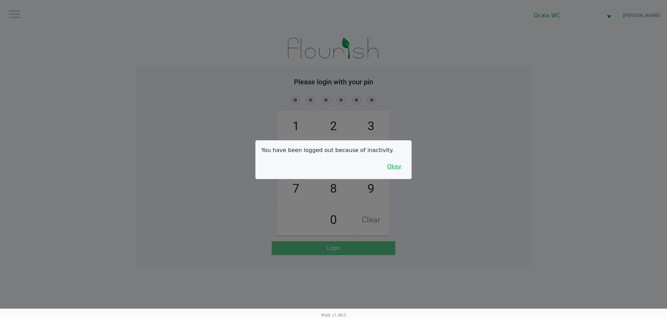
click at [399, 165] on button "Okay" at bounding box center [394, 166] width 23 height 13
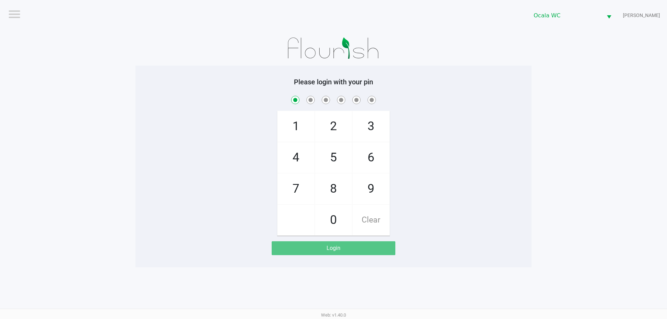
checkbox input "true"
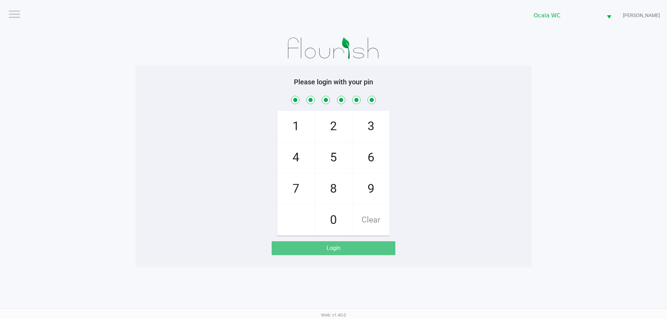
checkbox input "true"
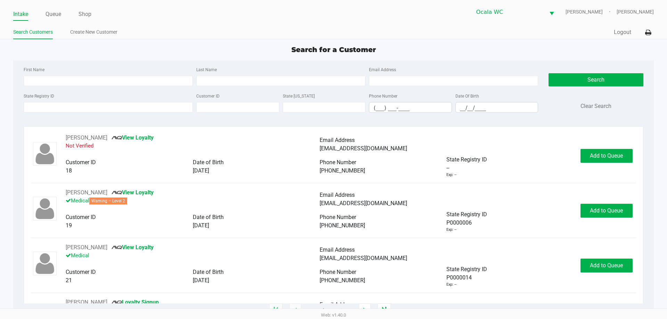
click at [257, 25] on div "Intake Queue Shop Ocala WC BRANDY-CLARK Christopher Lemons Search Customers Cre…" at bounding box center [333, 19] width 667 height 39
click at [61, 14] on link "Queue" at bounding box center [54, 14] width 16 height 10
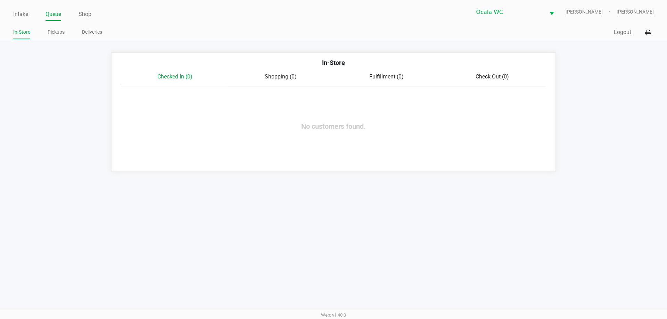
click at [216, 15] on ul "Intake Queue Shop" at bounding box center [173, 15] width 320 height 12
click at [60, 32] on link "Pickups" at bounding box center [56, 32] width 17 height 9
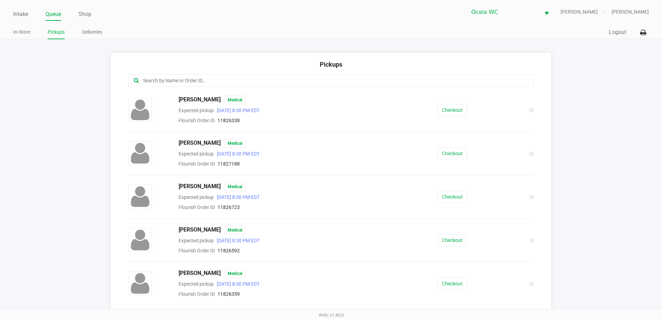
click at [292, 24] on div "Intake Queue Shop Ocala WC BRANDY-CLARK Christopher Lemons In-Store Pickups Del…" at bounding box center [331, 19] width 662 height 39
click at [452, 201] on button "Checkout" at bounding box center [452, 197] width 30 height 12
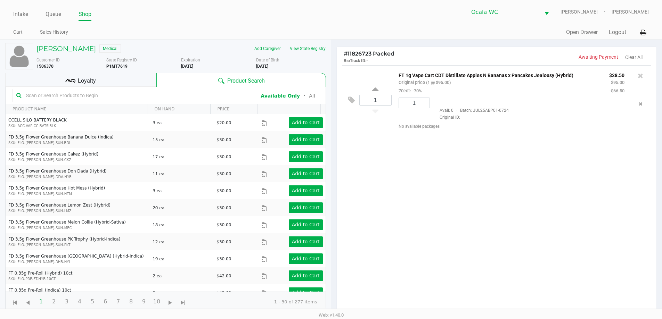
click at [259, 34] on ul "Cart Sales History" at bounding box center [172, 33] width 318 height 12
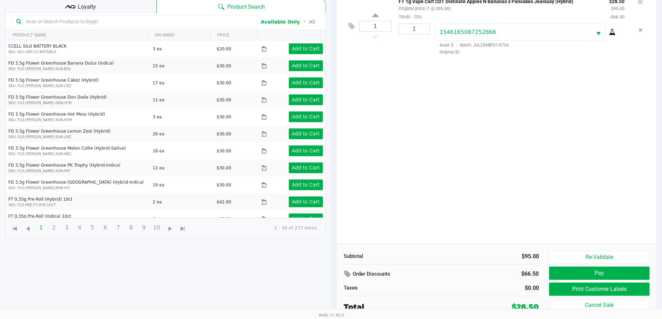
scroll to position [75, 0]
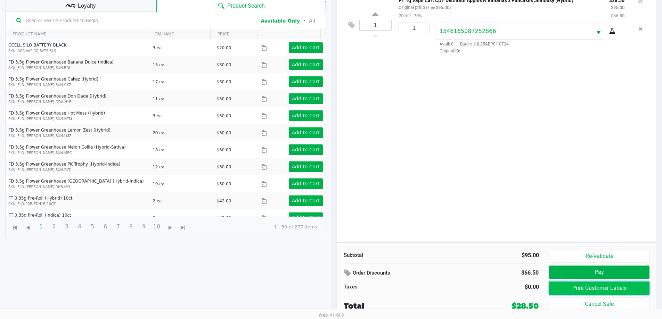
click at [608, 289] on button "Print Customer Labels" at bounding box center [599, 288] width 100 height 13
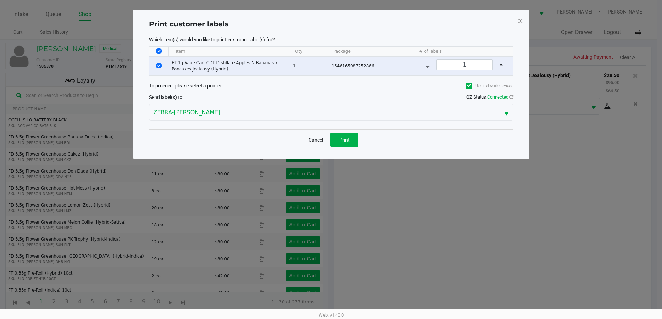
scroll to position [0, 0]
click at [355, 140] on button "Print" at bounding box center [347, 140] width 28 height 14
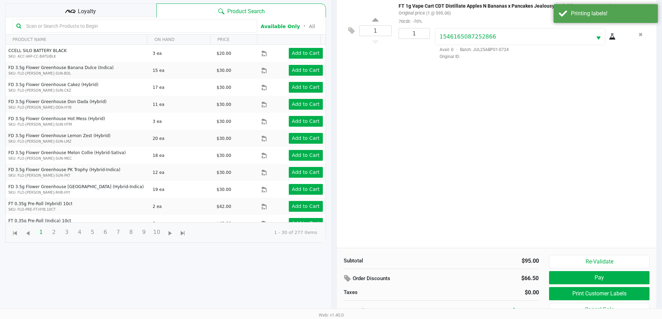
scroll to position [75, 0]
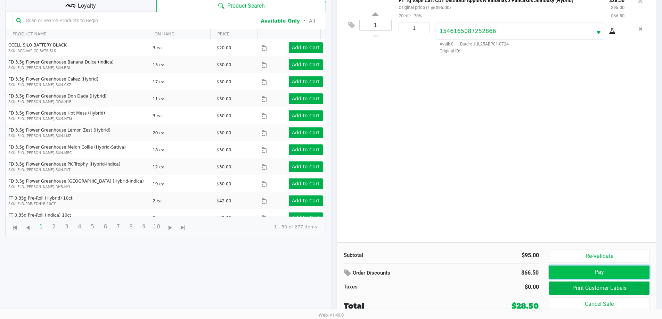
click at [578, 273] on button "Pay" at bounding box center [599, 272] width 100 height 13
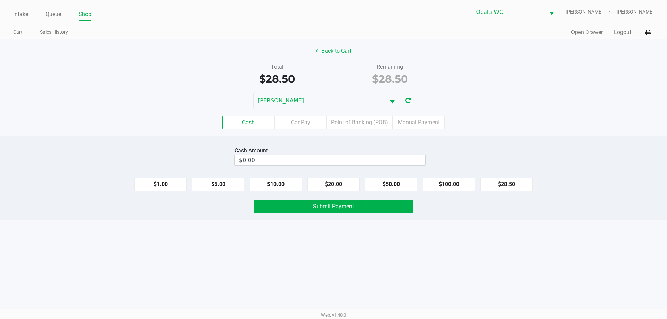
click at [346, 47] on button "Back to Cart" at bounding box center [333, 50] width 44 height 13
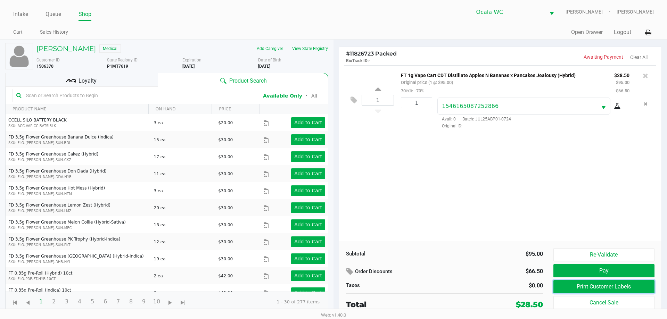
drag, startPoint x: 599, startPoint y: 286, endPoint x: 509, endPoint y: 208, distance: 119.5
click at [483, 204] on div "# 11826723 Packed BioTrack ID: - Awaiting Payment Clear All 1 FT 1g Vape Cart C…" at bounding box center [500, 182] width 323 height 271
click at [581, 267] on button "Pay" at bounding box center [603, 270] width 101 height 13
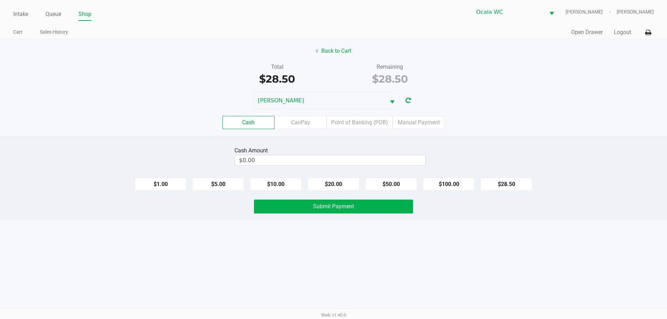
click at [540, 140] on div "Cash Amount $0.00 $1.00 $5.00 $10.00 $20.00 $50.00 $100.00 $28.50 Submit Payment" at bounding box center [333, 178] width 667 height 84
click at [372, 157] on input "0" at bounding box center [330, 160] width 190 height 10
type input "$30.00"
click at [502, 113] on div "Cash CanPay Point of Banking (POB) Manual Payment" at bounding box center [333, 122] width 677 height 27
click at [355, 208] on button "Submit Payment" at bounding box center [333, 207] width 159 height 14
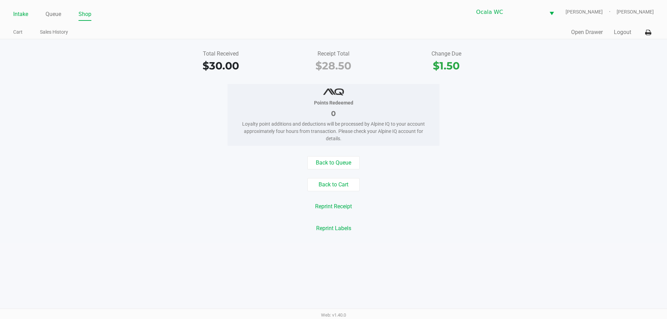
click at [18, 16] on link "Intake" at bounding box center [20, 14] width 15 height 10
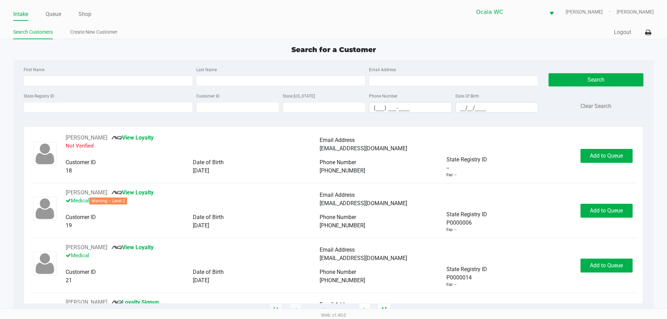
click at [192, 38] on ul "Search Customers Create New Customer" at bounding box center [173, 33] width 320 height 12
type input "JESSICA"
type input "VERA"
type input "04/05/1986"
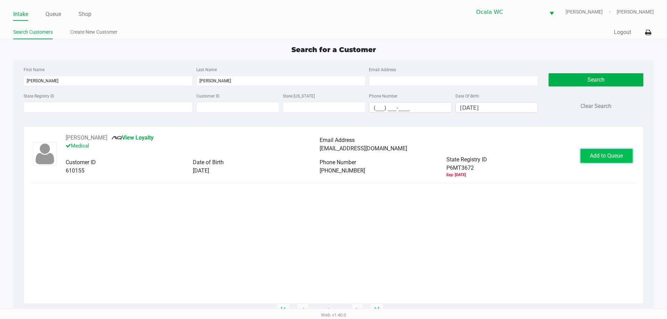
click at [610, 154] on span "Add to Queue" at bounding box center [606, 156] width 33 height 7
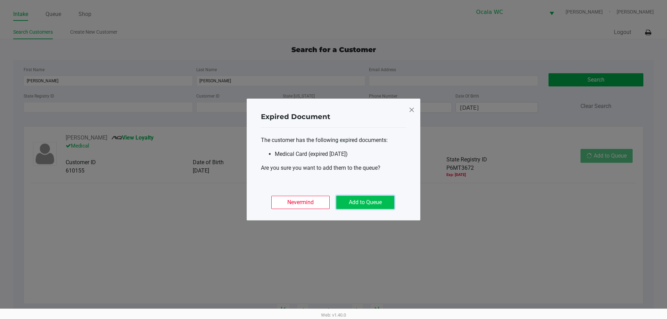
click at [367, 202] on button "Add to Queue" at bounding box center [365, 202] width 58 height 13
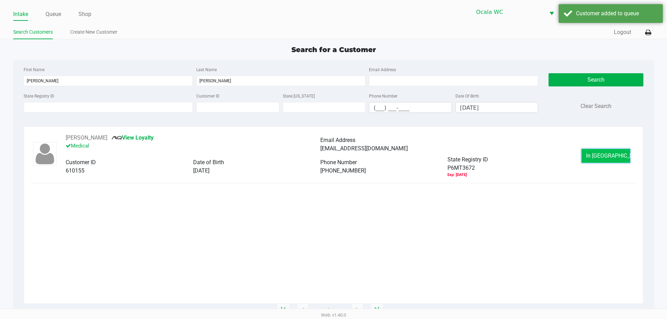
click at [612, 157] on span "In Queue" at bounding box center [615, 156] width 58 height 7
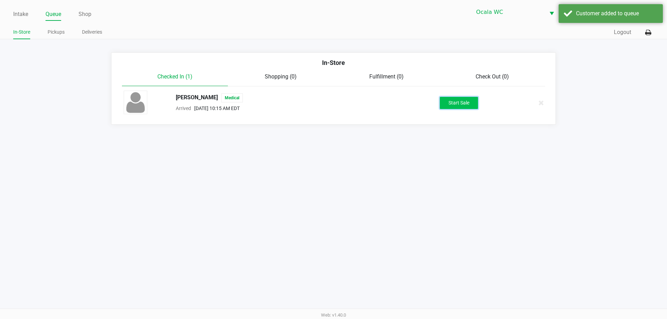
click at [463, 103] on button "Start Sale" at bounding box center [459, 103] width 38 height 12
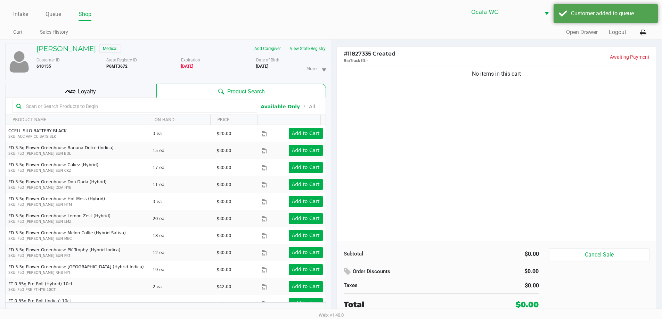
click at [214, 109] on input "text" at bounding box center [138, 106] width 230 height 10
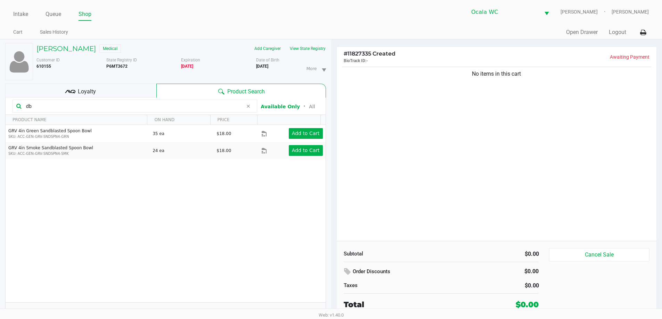
type input "d"
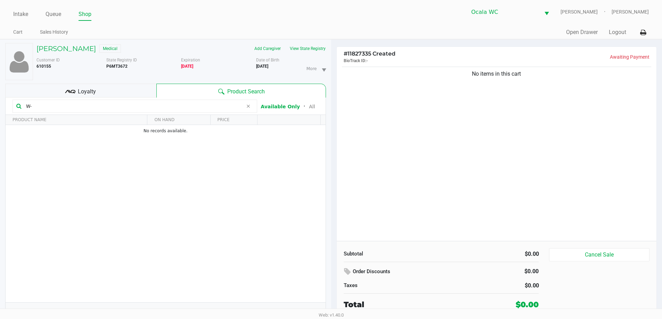
type input "W"
click at [470, 182] on div "No items in this cart" at bounding box center [497, 153] width 320 height 176
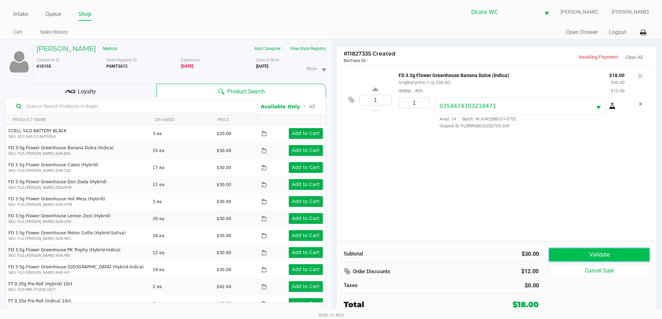
click at [565, 256] on button "Validate" at bounding box center [599, 254] width 100 height 13
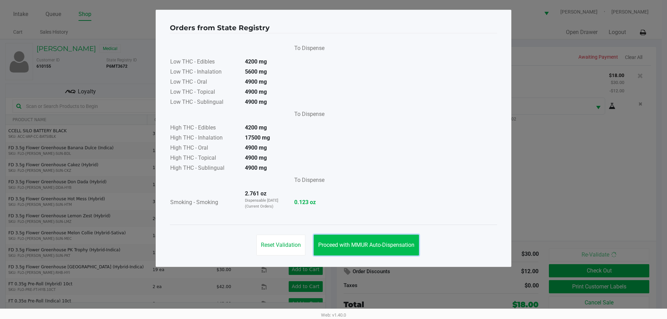
click at [398, 247] on span "Proceed with MMUR Auto-Dispensation" at bounding box center [366, 245] width 96 height 7
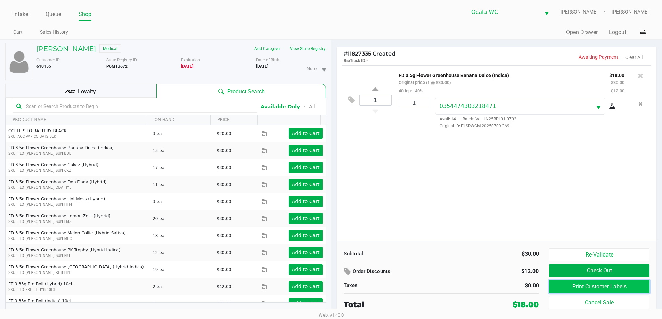
click at [608, 284] on button "Print Customer Labels" at bounding box center [599, 286] width 100 height 13
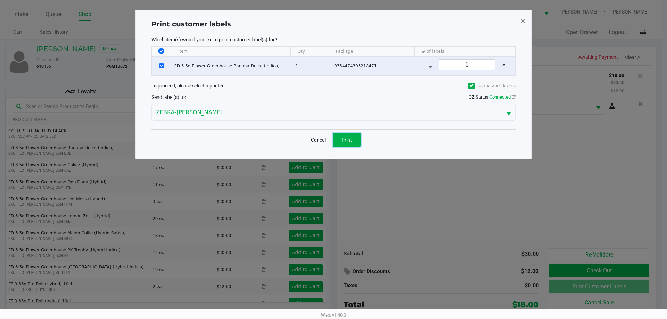
click at [341, 146] on button "Print" at bounding box center [347, 140] width 28 height 14
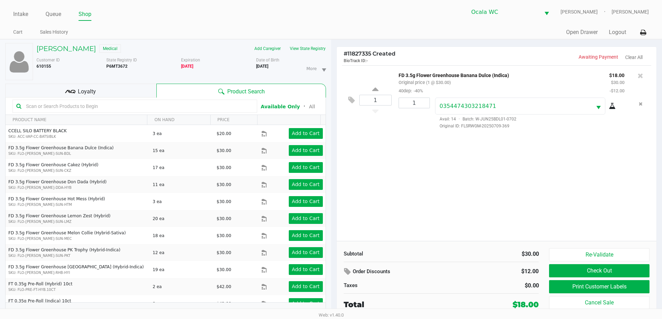
click at [581, 269] on button "Check Out" at bounding box center [599, 270] width 100 height 13
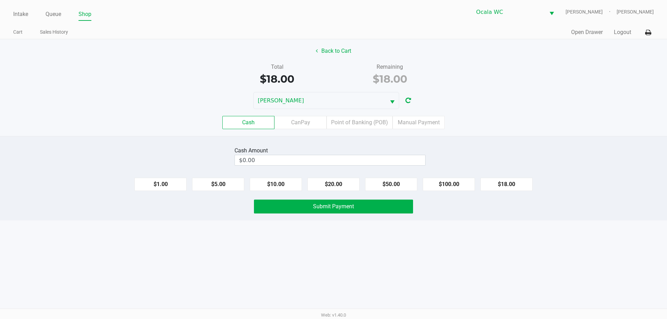
click at [591, 139] on div "Cash Amount $0.00 $1.00 $5.00 $10.00 $20.00 $50.00 $100.00 $18.00 Submit Payment" at bounding box center [333, 178] width 667 height 84
click at [396, 163] on input "$0.00" at bounding box center [330, 160] width 190 height 10
click at [342, 186] on button "$20.00" at bounding box center [333, 184] width 52 height 13
type input "$20.00"
click at [345, 211] on button "Submit Payment" at bounding box center [333, 207] width 159 height 14
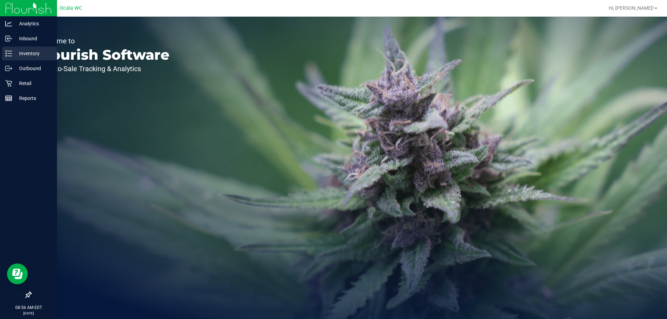
click at [17, 49] on p "Inventory" at bounding box center [33, 53] width 42 height 8
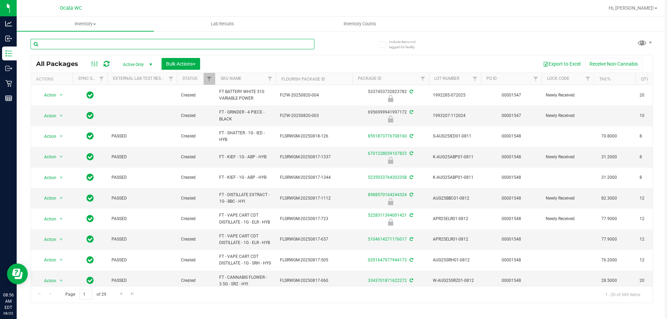
click at [86, 43] on input "text" at bounding box center [173, 44] width 284 height 10
type input "5921241848431178"
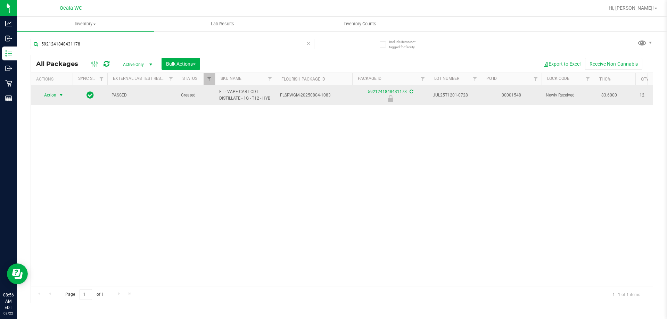
click at [57, 96] on span "select" at bounding box center [61, 95] width 9 height 10
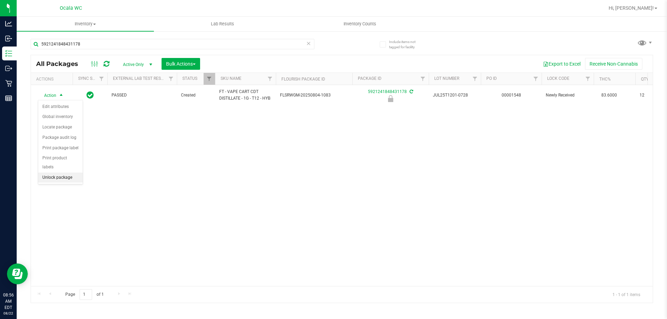
click at [63, 173] on li "Unlock package" at bounding box center [60, 178] width 44 height 10
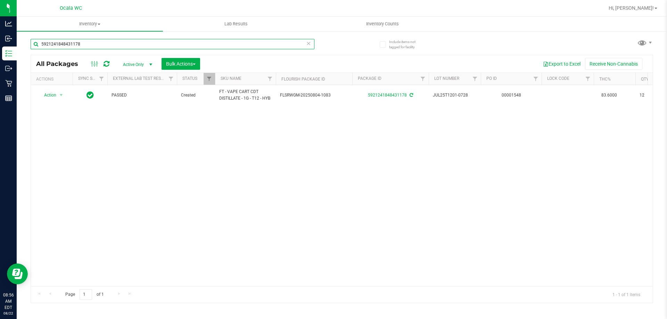
click at [116, 42] on input "5921241848431178" at bounding box center [173, 44] width 284 height 10
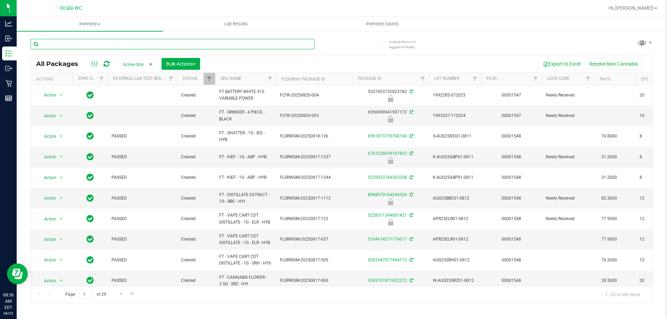
click at [103, 47] on input "text" at bounding box center [173, 44] width 284 height 10
type input "4032034820457880"
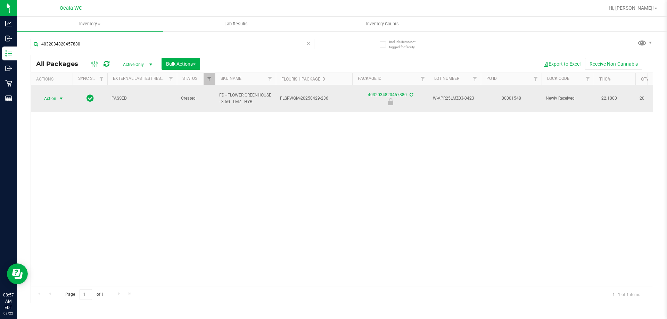
click at [51, 94] on span "Action" at bounding box center [47, 99] width 19 height 10
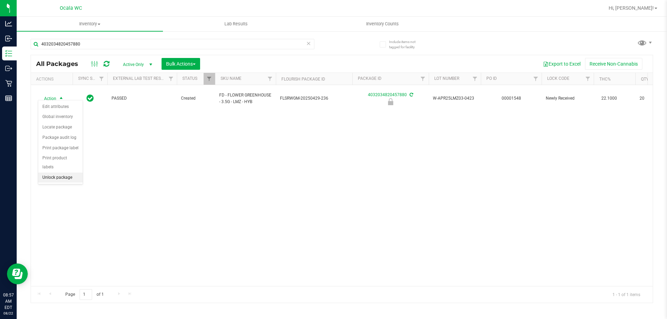
click at [61, 173] on li "Unlock package" at bounding box center [60, 178] width 44 height 10
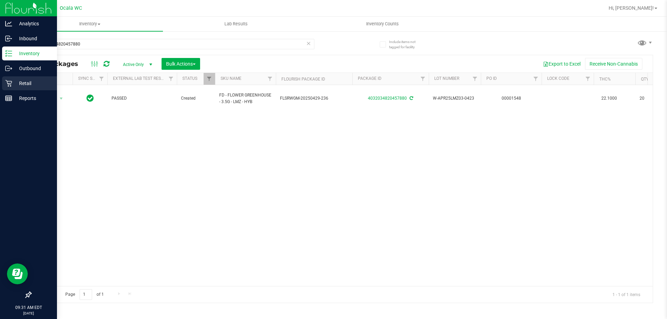
click at [10, 83] on icon at bounding box center [8, 83] width 7 height 7
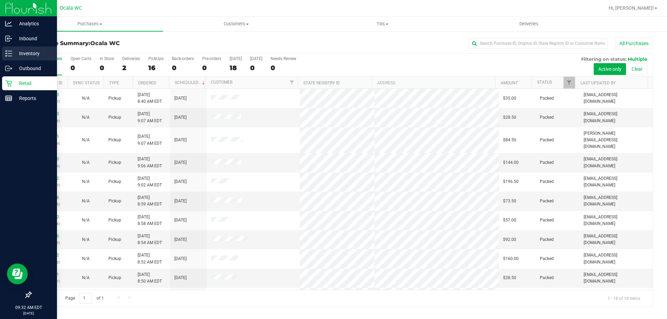
click at [35, 53] on p "Inventory" at bounding box center [33, 53] width 42 height 8
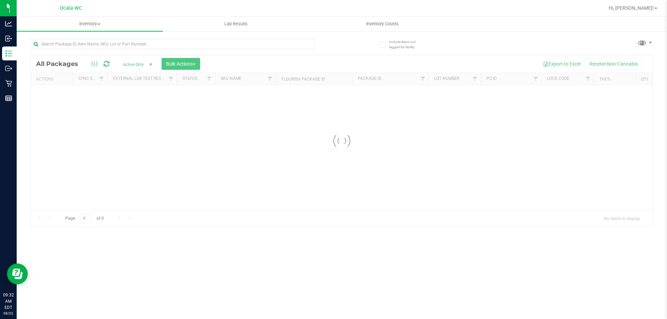
click at [77, 49] on div at bounding box center [173, 47] width 284 height 16
click at [76, 46] on div "Inventory All packages All inventory Waste log Create inventory Lab Results Inv…" at bounding box center [342, 168] width 650 height 303
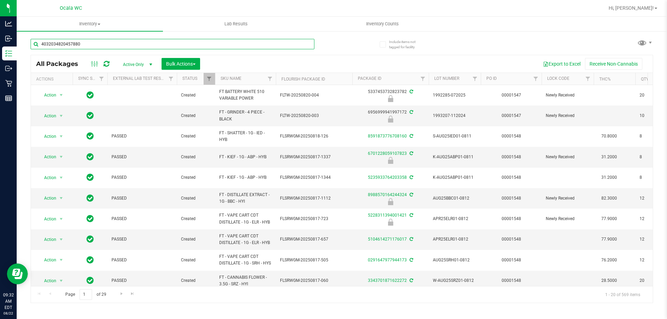
type input "4032034820457880"
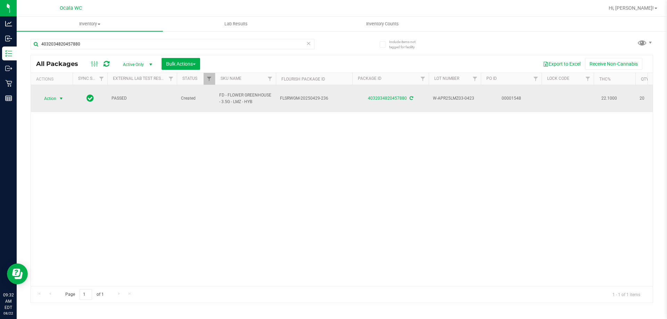
click at [51, 95] on span "Action" at bounding box center [47, 99] width 19 height 10
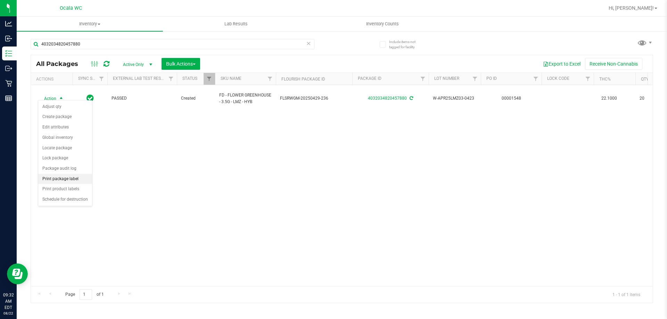
click at [67, 182] on li "Print package label" at bounding box center [65, 179] width 54 height 10
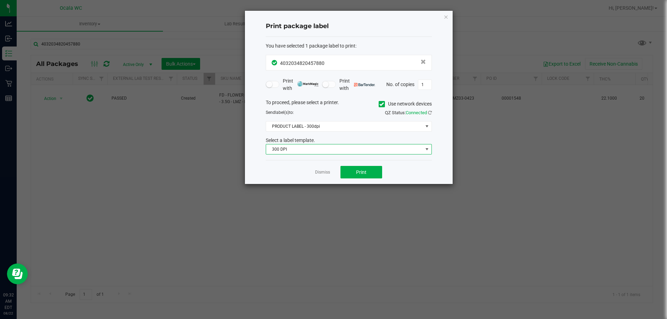
click at [328, 150] on span "300 DPI" at bounding box center [344, 150] width 157 height 10
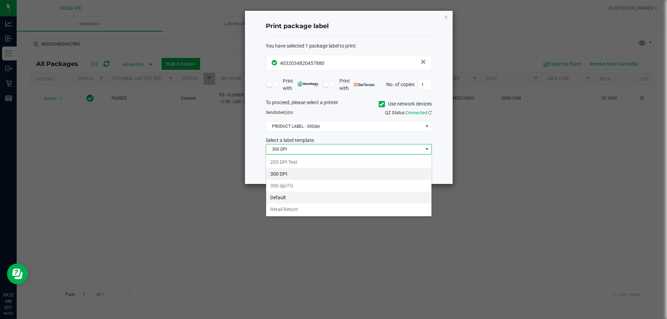
scroll to position [10, 166]
click at [297, 205] on li "Retail Return" at bounding box center [348, 210] width 165 height 12
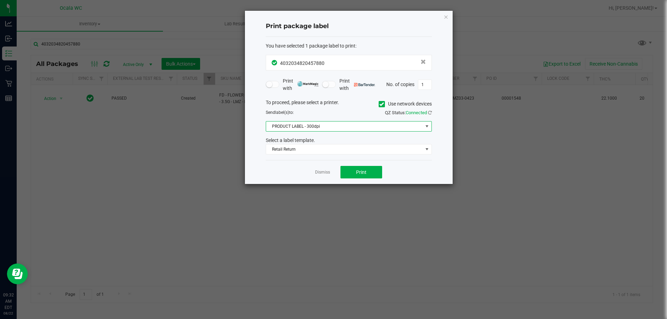
click at [305, 128] on span "PRODUCT LABEL - 300dpi" at bounding box center [344, 127] width 157 height 10
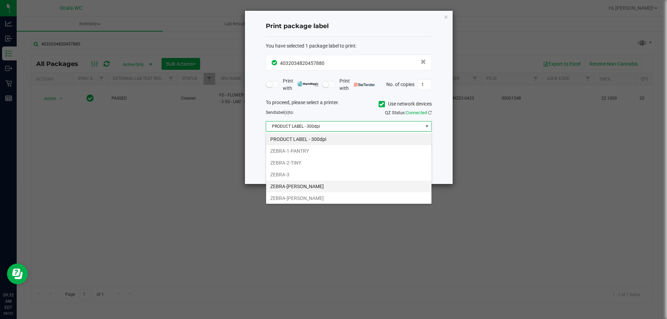
click at [292, 188] on li "ZEBRA-BRANDY-CLARK" at bounding box center [348, 187] width 165 height 12
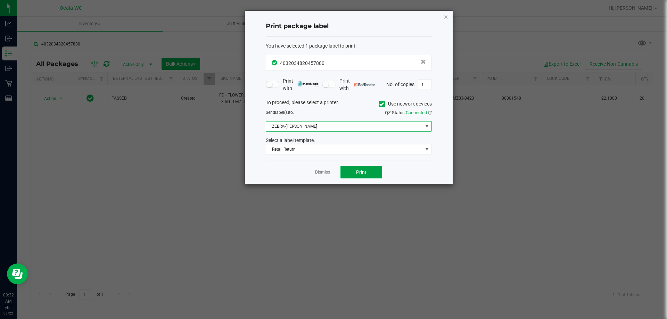
click at [363, 171] on span "Print" at bounding box center [361, 173] width 10 height 6
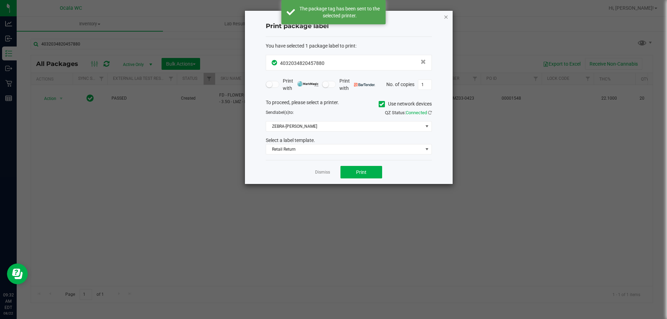
click at [446, 18] on icon "button" at bounding box center [446, 17] width 5 height 8
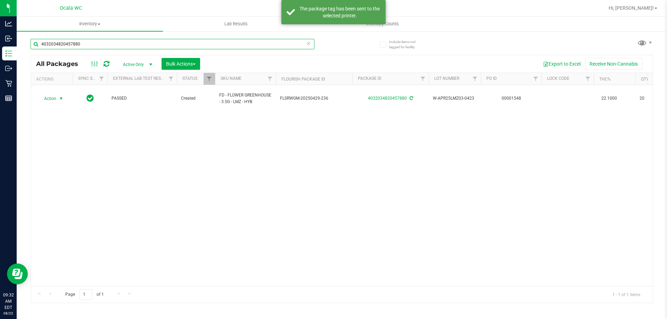
click at [125, 47] on input "4032034820457880" at bounding box center [173, 44] width 284 height 10
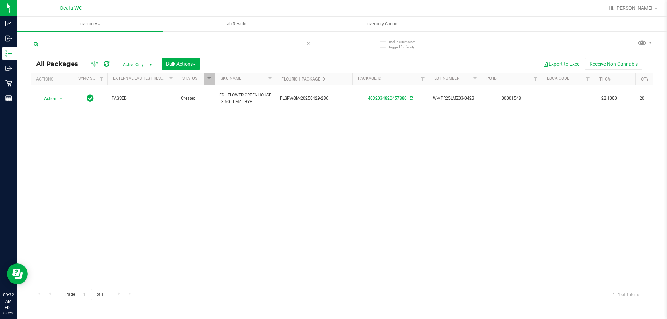
click at [125, 47] on input "text" at bounding box center [173, 44] width 284 height 10
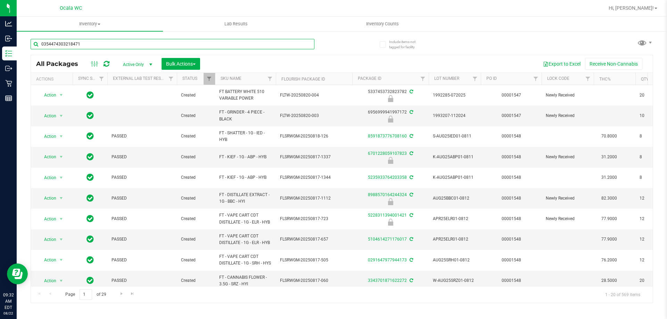
type input "0354474303218471"
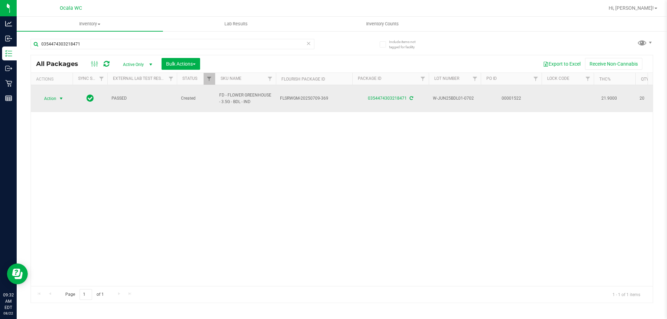
click at [57, 94] on span "select" at bounding box center [61, 99] width 9 height 10
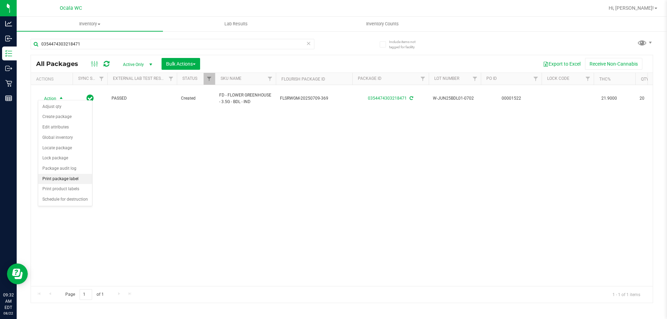
click at [58, 181] on li "Print package label" at bounding box center [65, 179] width 54 height 10
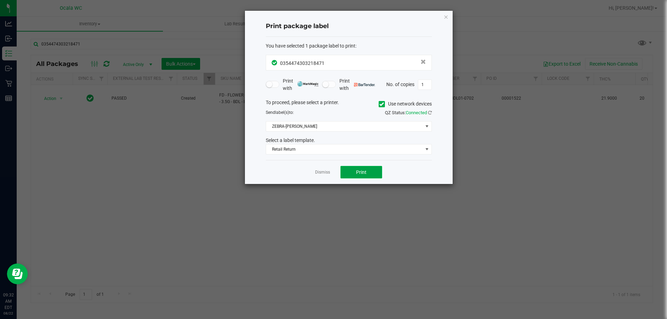
click at [354, 170] on button "Print" at bounding box center [361, 172] width 42 height 13
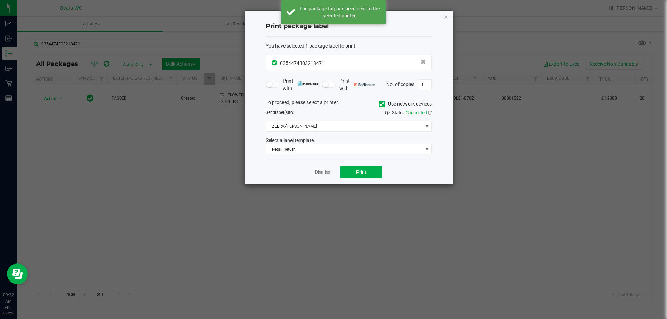
click at [446, 15] on icon "button" at bounding box center [446, 17] width 5 height 8
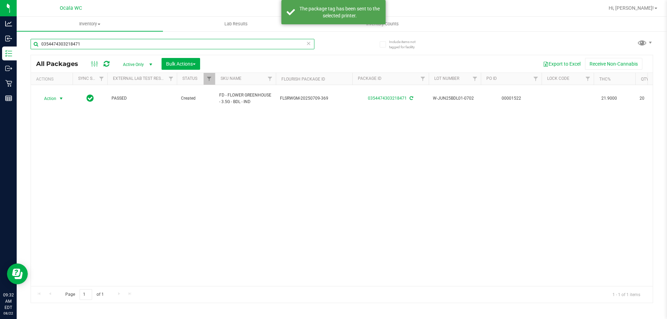
click at [98, 47] on input "0354474303218471" at bounding box center [173, 44] width 284 height 10
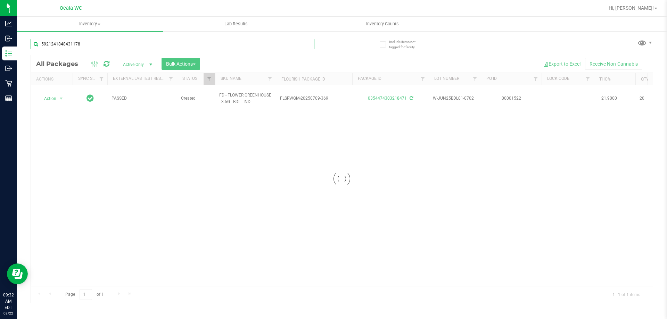
type input "5921241848431178"
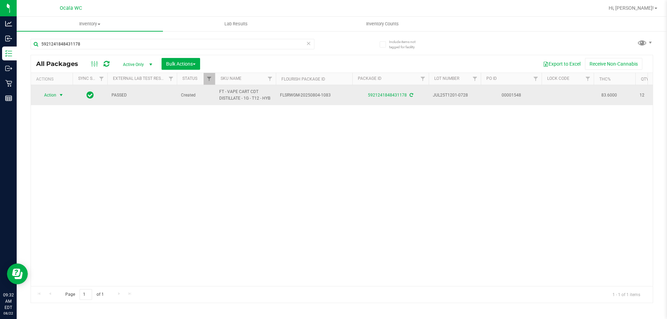
click at [51, 95] on span "Action" at bounding box center [47, 95] width 19 height 10
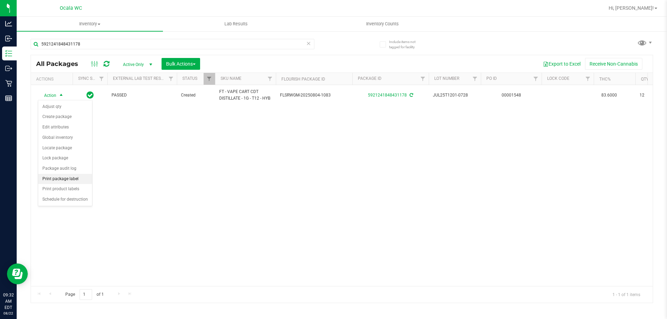
click at [68, 180] on li "Print package label" at bounding box center [65, 179] width 54 height 10
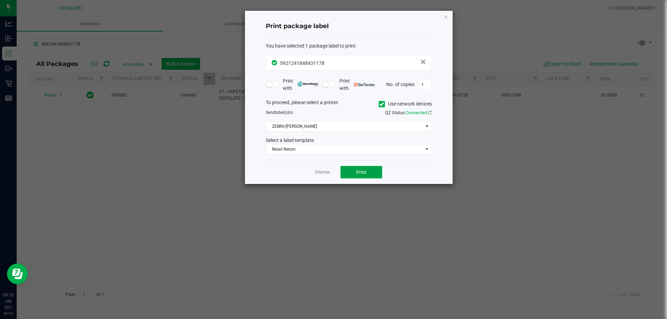
click at [352, 174] on button "Print" at bounding box center [361, 172] width 42 height 13
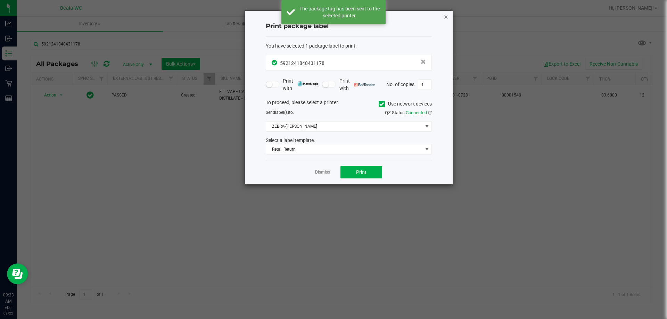
click at [444, 16] on icon "button" at bounding box center [446, 17] width 5 height 8
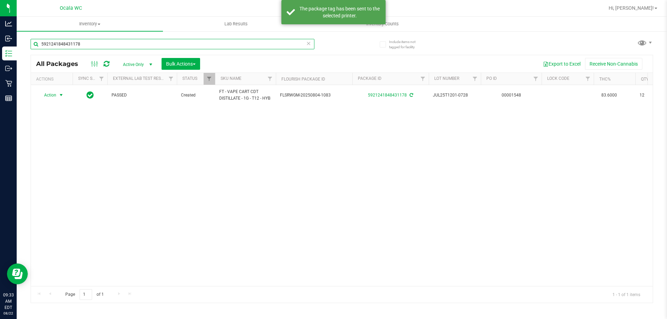
click at [137, 40] on input "5921241848431178" at bounding box center [173, 44] width 284 height 10
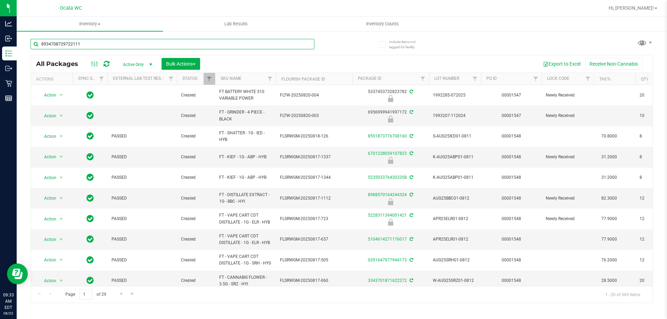
type input "8934708729722111"
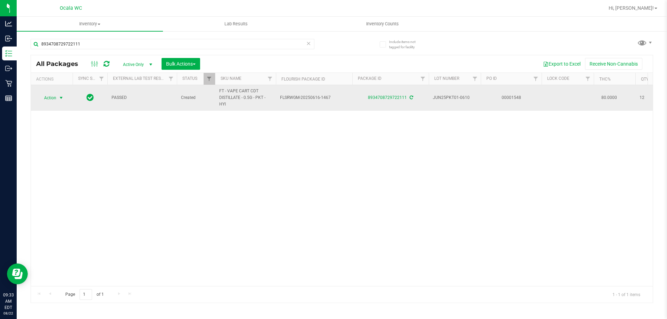
click at [59, 96] on span "select" at bounding box center [61, 98] width 6 height 6
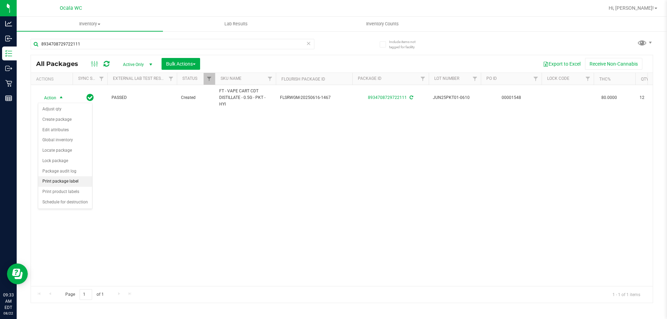
click at [69, 181] on li "Print package label" at bounding box center [65, 181] width 54 height 10
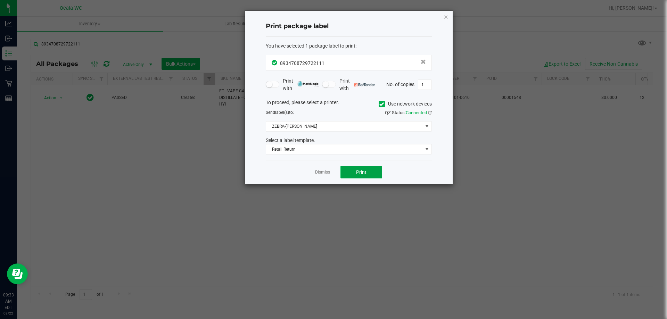
click at [364, 178] on button "Print" at bounding box center [361, 172] width 42 height 13
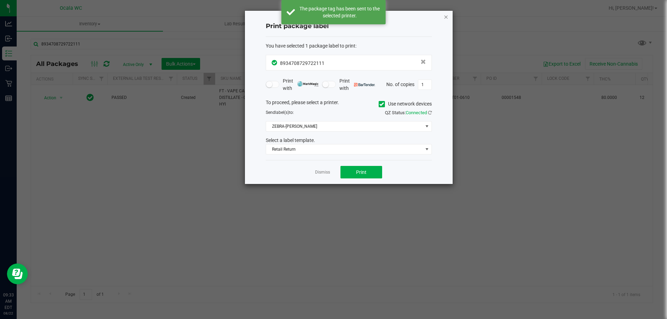
click at [447, 17] on div "Print package label You have selected 1 package label to print : 89347087297221…" at bounding box center [349, 97] width 208 height 173
click at [444, 16] on icon "button" at bounding box center [446, 17] width 5 height 8
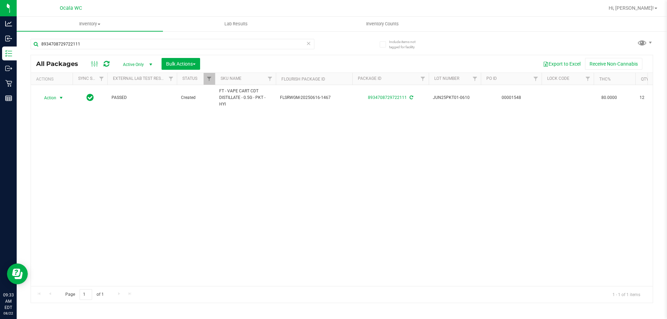
click at [310, 40] on icon at bounding box center [308, 43] width 5 height 8
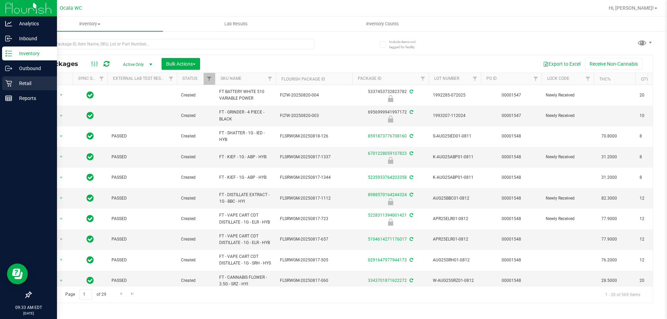
click at [11, 81] on icon at bounding box center [8, 83] width 7 height 7
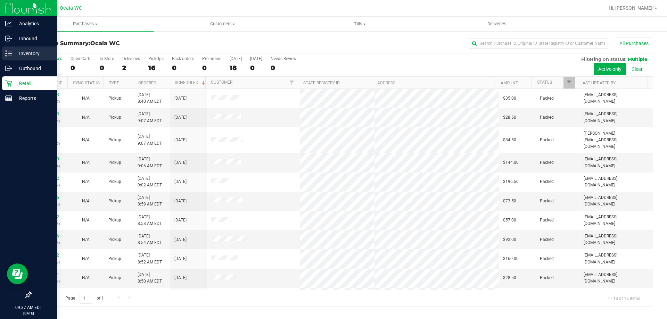
click at [29, 52] on p "Inventory" at bounding box center [33, 53] width 42 height 8
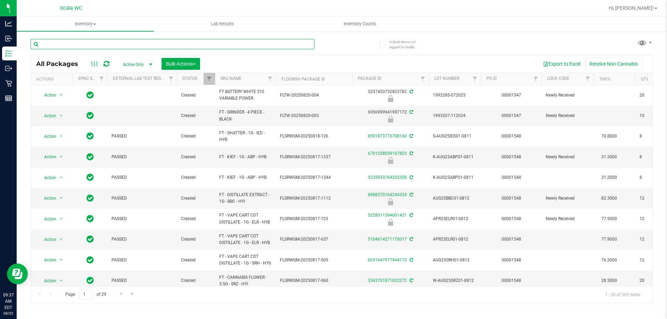
click at [75, 44] on input "text" at bounding box center [173, 44] width 284 height 10
type input "8697633043887529"
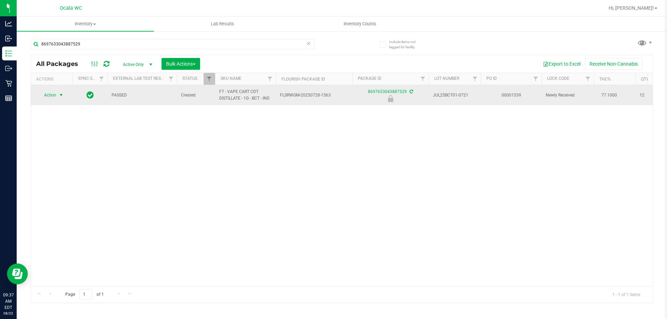
click at [46, 96] on span "Action" at bounding box center [47, 95] width 19 height 10
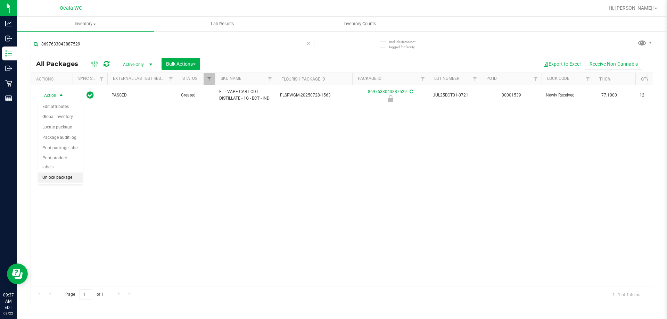
click at [55, 173] on li "Unlock package" at bounding box center [60, 178] width 44 height 10
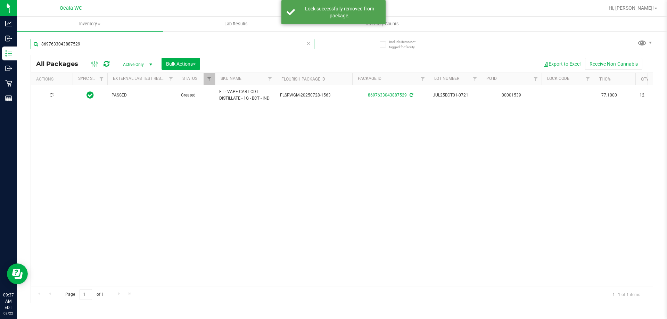
click at [125, 43] on input "8697633043887529" at bounding box center [173, 44] width 284 height 10
click at [124, 43] on input "8697633043887529" at bounding box center [173, 44] width 284 height 10
type input "2450107935975131"
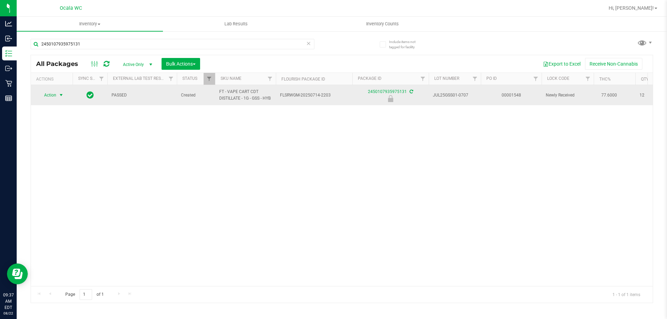
click at [50, 97] on span "Action" at bounding box center [47, 95] width 19 height 10
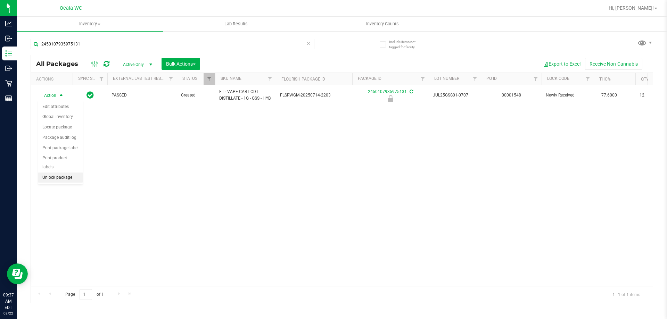
click at [61, 173] on li "Unlock package" at bounding box center [60, 178] width 44 height 10
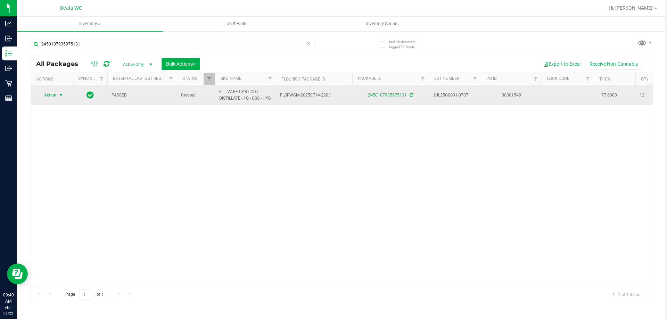
click at [56, 98] on span "Action" at bounding box center [47, 95] width 19 height 10
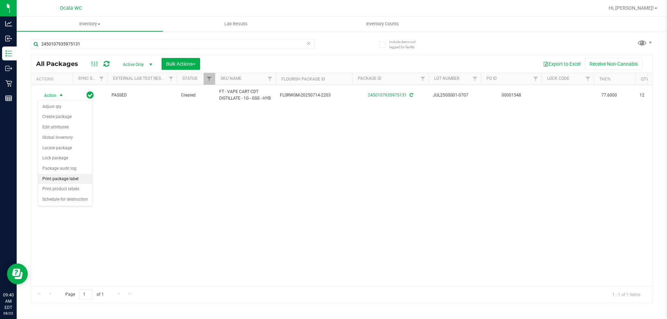
click at [65, 179] on li "Print package label" at bounding box center [65, 179] width 54 height 10
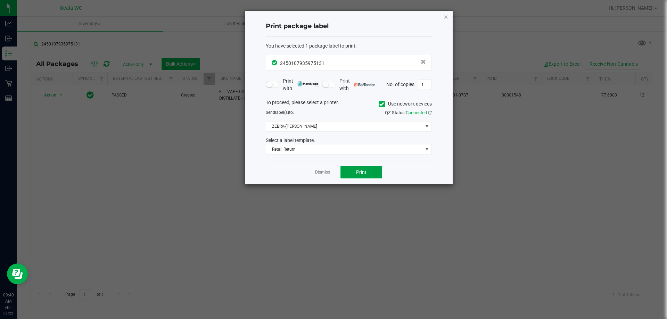
click at [368, 170] on button "Print" at bounding box center [361, 172] width 42 height 13
click at [444, 16] on icon "button" at bounding box center [446, 17] width 5 height 8
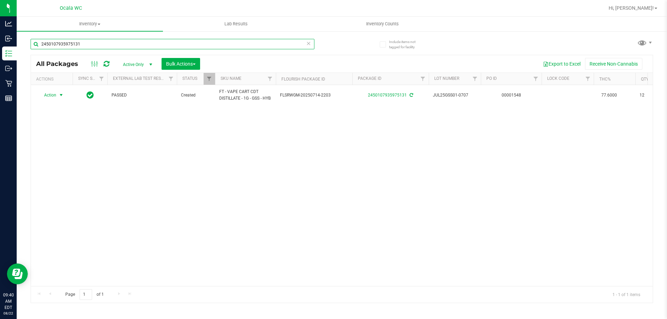
click at [113, 39] on input "2450107935975131" at bounding box center [173, 44] width 284 height 10
click at [53, 93] on span "Action" at bounding box center [47, 95] width 19 height 10
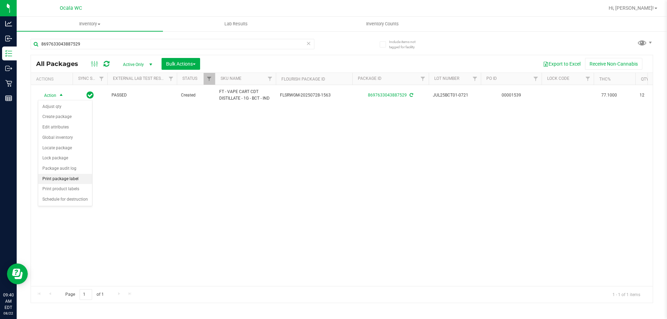
click at [65, 180] on li "Print package label" at bounding box center [65, 179] width 54 height 10
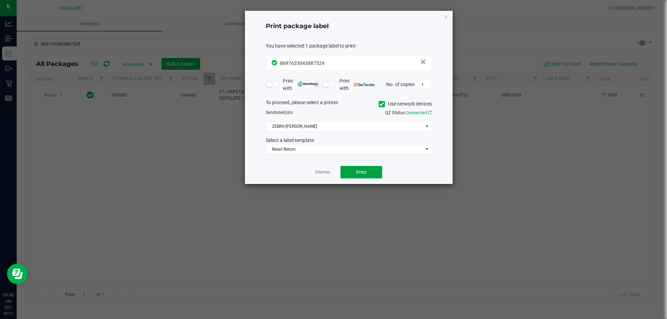
click at [346, 177] on button "Print" at bounding box center [361, 172] width 42 height 13
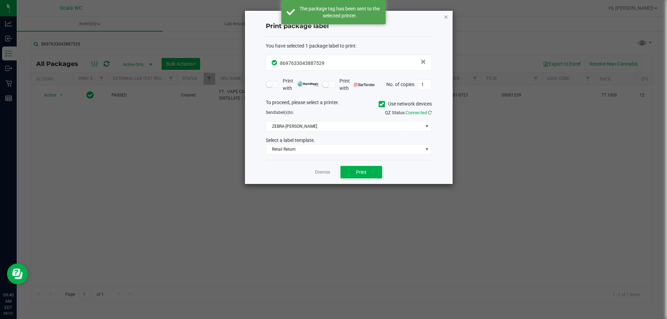
click at [447, 17] on icon "button" at bounding box center [446, 17] width 5 height 8
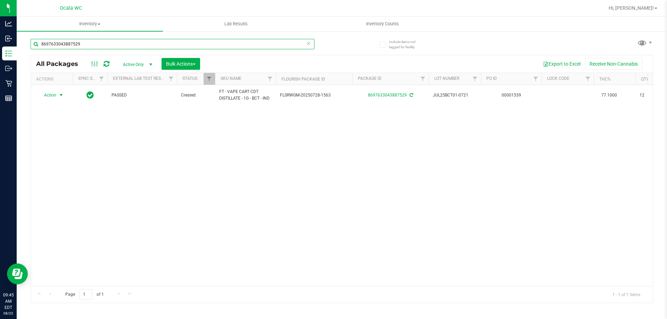
click at [100, 48] on input "8697633043887529" at bounding box center [173, 44] width 284 height 10
type input "7367521044773294"
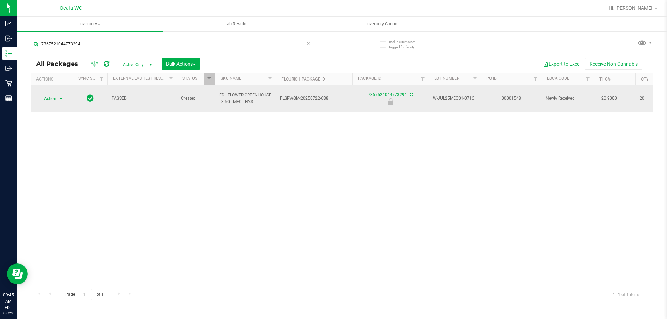
click at [57, 94] on span "select" at bounding box center [61, 99] width 9 height 10
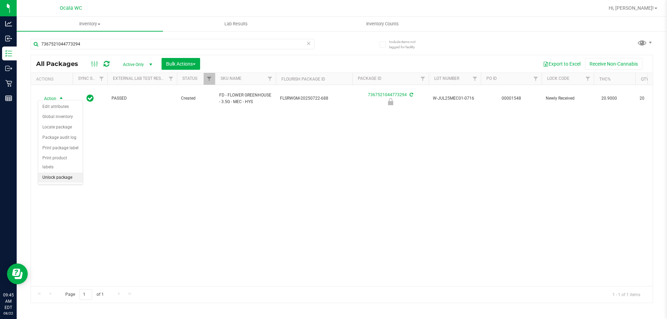
click at [74, 173] on li "Unlock package" at bounding box center [60, 178] width 44 height 10
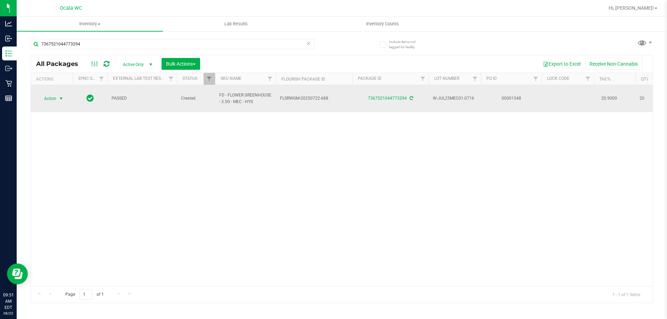
click at [53, 90] on td "Action Action Adjust qty Create package Edit attributes Global inventory Locate…" at bounding box center [52, 98] width 42 height 27
click at [53, 94] on span "Action" at bounding box center [47, 99] width 19 height 10
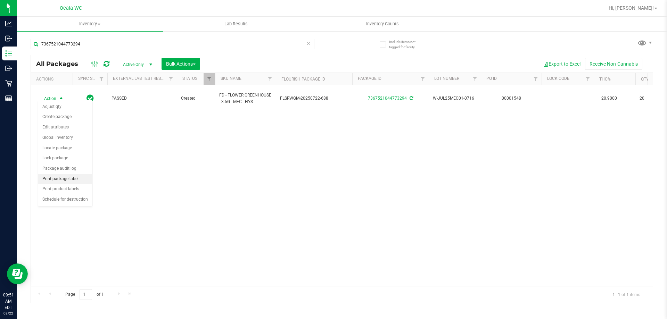
click at [70, 178] on li "Print package label" at bounding box center [65, 179] width 54 height 10
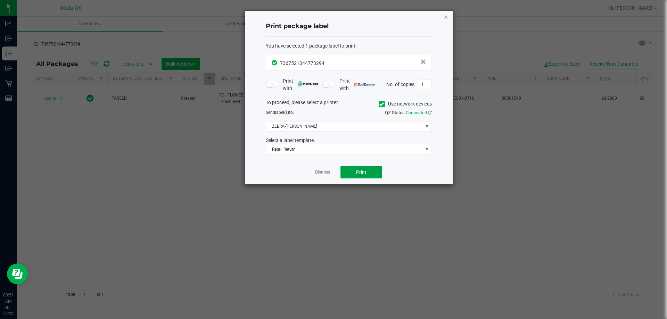
click at [360, 172] on span "Print" at bounding box center [361, 173] width 10 height 6
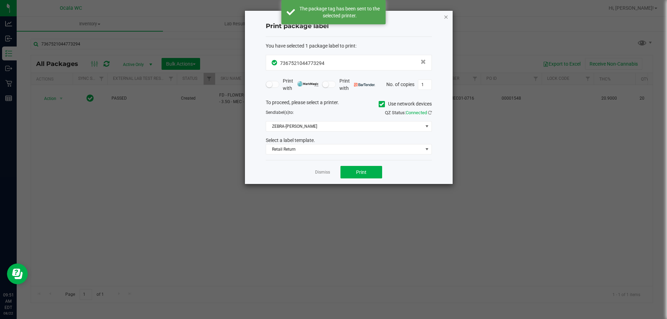
click at [445, 17] on icon "button" at bounding box center [446, 17] width 5 height 8
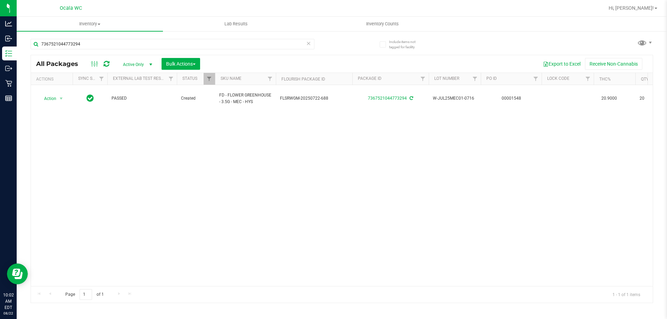
click at [355, 217] on div "Action Action Adjust qty Create package Edit attributes Global inventory Locate…" at bounding box center [342, 185] width 622 height 201
click at [281, 224] on div "Action Action Adjust qty Create package Edit attributes Global inventory Locate…" at bounding box center [342, 185] width 622 height 201
click at [150, 43] on input "7367521044773294" at bounding box center [173, 44] width 284 height 10
click at [150, 44] on input "7367521044773294" at bounding box center [173, 44] width 284 height 10
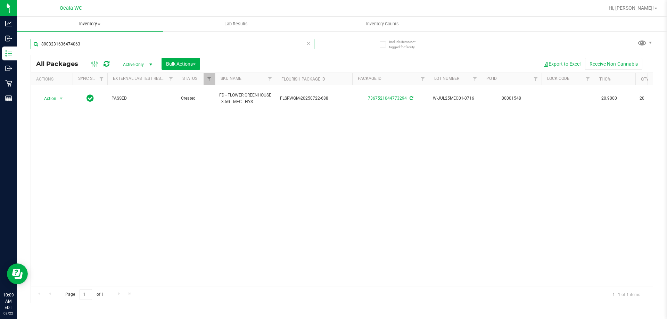
type input "8903231636474063"
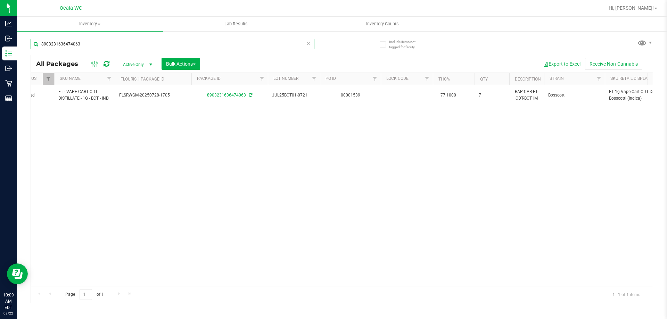
scroll to position [0, 141]
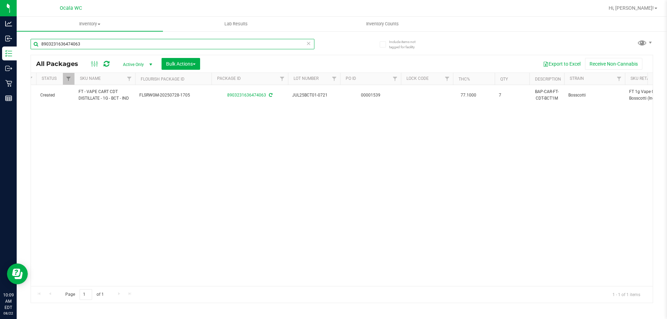
click at [102, 44] on input "8903231636474063" at bounding box center [173, 44] width 284 height 10
click at [104, 43] on input "8903231636474063" at bounding box center [173, 44] width 284 height 10
type input "8697633043887529"
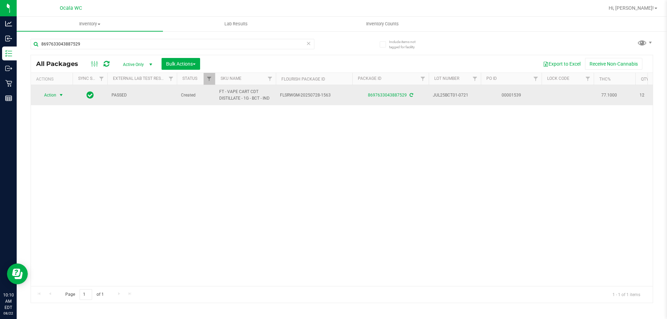
click at [53, 98] on span "Action" at bounding box center [47, 95] width 19 height 10
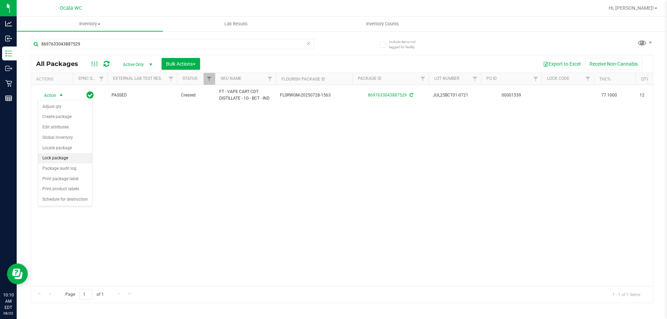
click at [57, 160] on li "Lock package" at bounding box center [65, 158] width 54 height 10
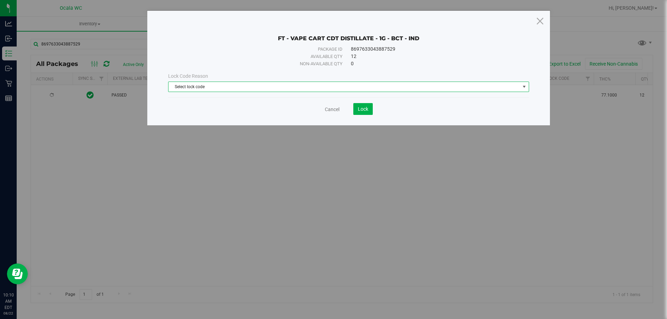
click at [187, 91] on span "Select lock code" at bounding box center [344, 87] width 352 height 10
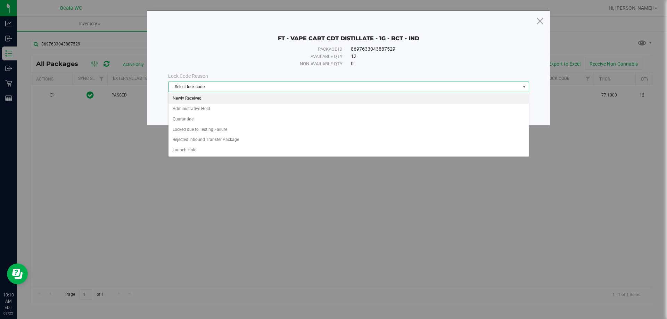
click at [185, 101] on li "Newly Received" at bounding box center [348, 98] width 360 height 10
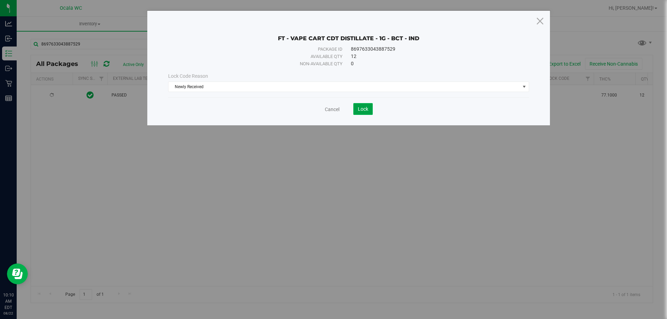
click at [363, 110] on span "Lock" at bounding box center [363, 109] width 10 height 6
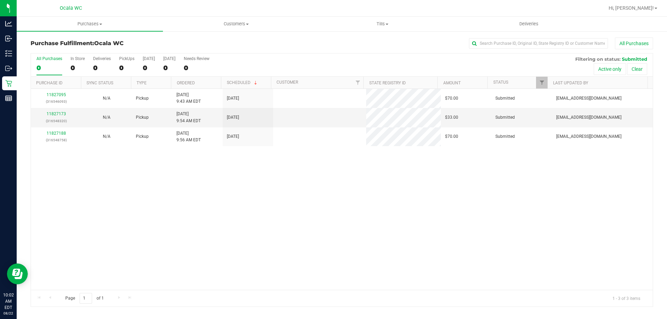
click at [302, 242] on div "11827095 (316546093) N/A Pickup [DATE] 9:43 AM EDT 8/22/2025 $70.00 Submitted […" at bounding box center [342, 189] width 622 height 201
click at [246, 227] on div "11827095 (316546093) N/A Pickup [DATE] 9:43 AM EDT 8/22/2025 $70.00 Submitted […" at bounding box center [342, 189] width 622 height 201
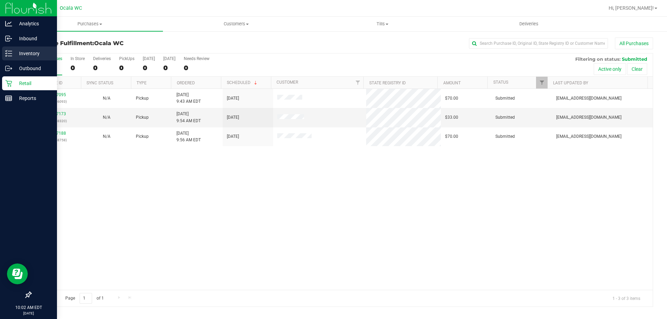
click at [27, 52] on p "Inventory" at bounding box center [33, 53] width 42 height 8
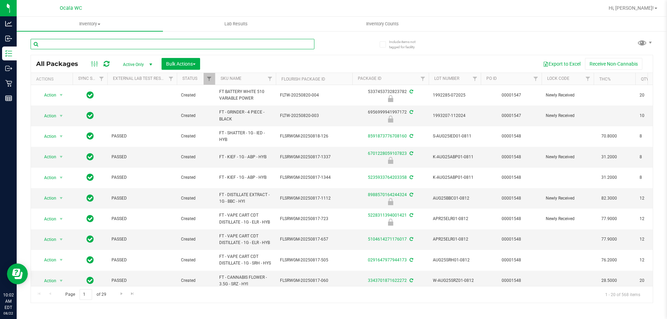
click at [134, 43] on input "text" at bounding box center [173, 44] width 284 height 10
type input "4942723322015401"
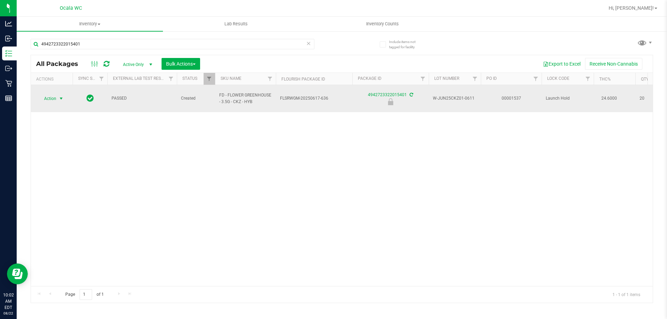
click at [50, 94] on span "Action" at bounding box center [47, 99] width 19 height 10
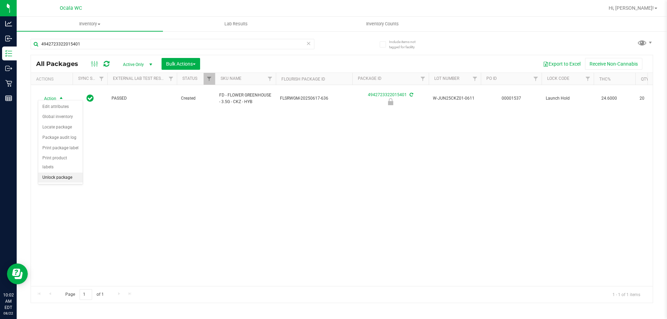
click at [64, 173] on li "Unlock package" at bounding box center [60, 178] width 44 height 10
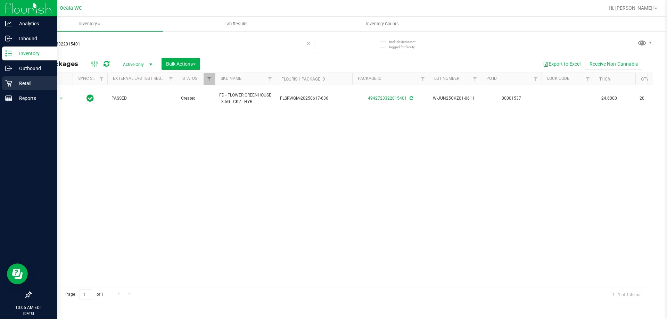
click at [5, 84] on div "Retail" at bounding box center [29, 83] width 55 height 14
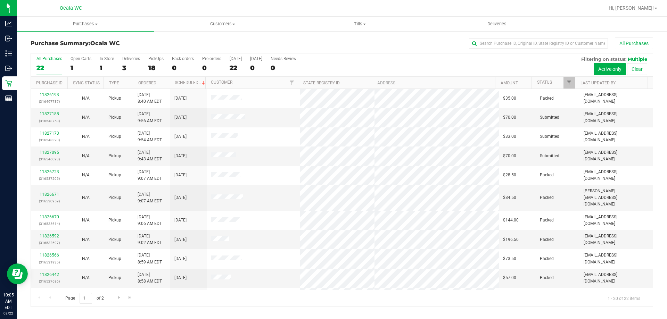
click at [383, 67] on div "All Purchases 22 Open Carts 1 In Store 1 Deliveries 3 PickUps 18 Back-orders 0 …" at bounding box center [342, 65] width 622 height 23
click at [50, 116] on link "11827188" at bounding box center [49, 114] width 19 height 5
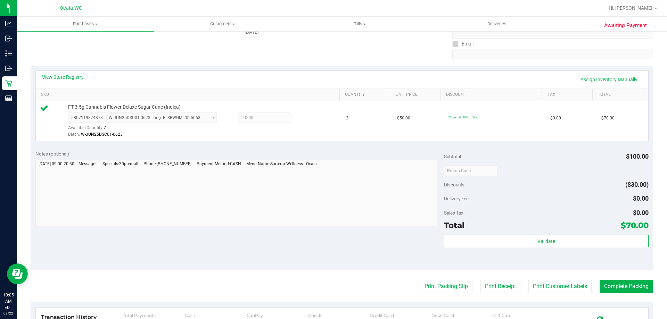
scroll to position [208, 0]
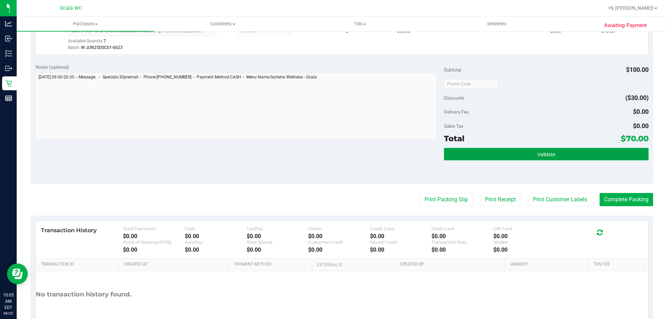
click at [532, 157] on button "Validate" at bounding box center [546, 154] width 204 height 13
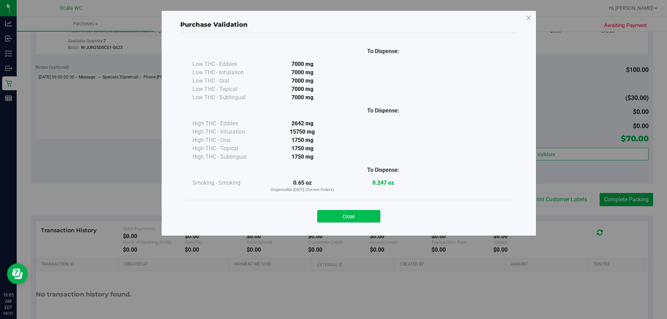
click at [361, 219] on button "Close" at bounding box center [348, 216] width 63 height 13
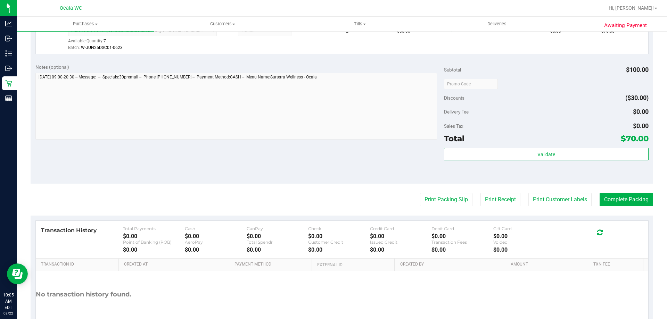
click at [521, 139] on div "Total $70.00" at bounding box center [546, 138] width 204 height 13
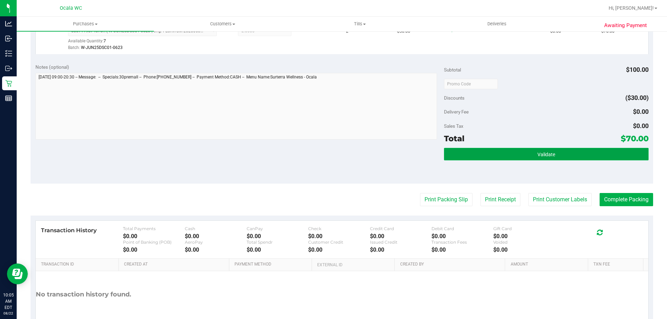
click at [525, 153] on button "Validate" at bounding box center [546, 154] width 204 height 13
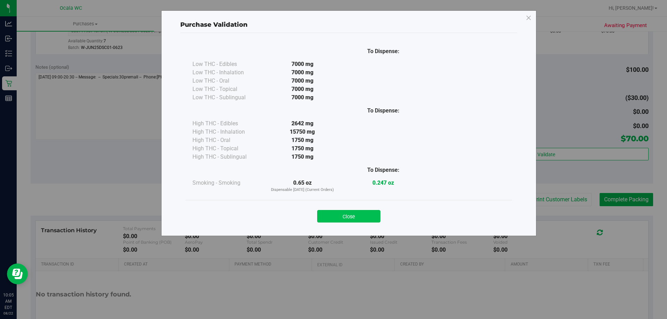
click at [360, 217] on button "Close" at bounding box center [348, 216] width 63 height 13
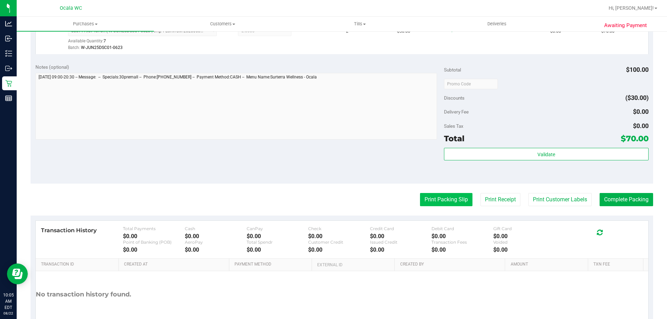
click at [425, 200] on button "Print Packing Slip" at bounding box center [446, 199] width 52 height 13
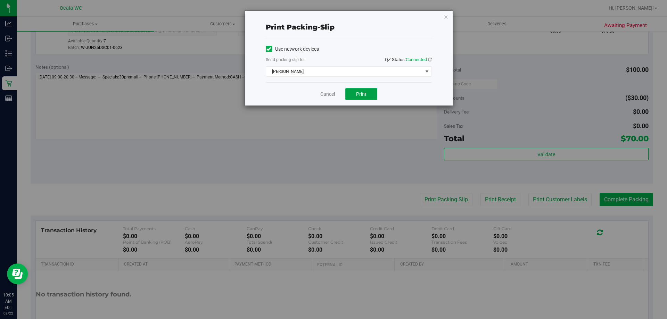
click at [359, 90] on button "Print" at bounding box center [361, 94] width 32 height 12
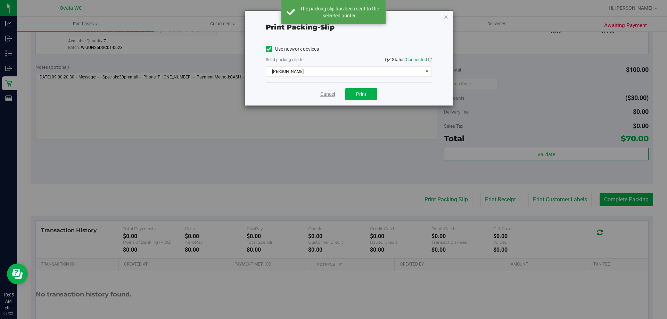
click at [331, 95] on link "Cancel" at bounding box center [327, 94] width 15 height 7
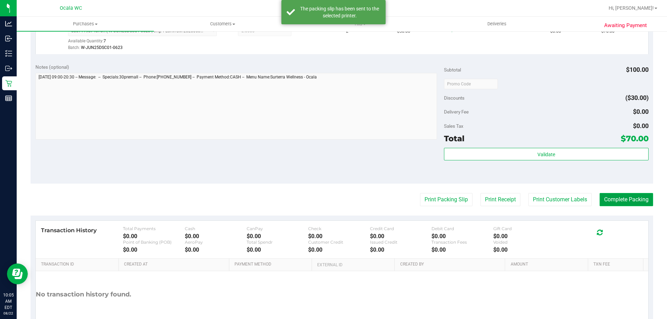
click at [628, 198] on button "Complete Packing" at bounding box center [627, 199] width 54 height 13
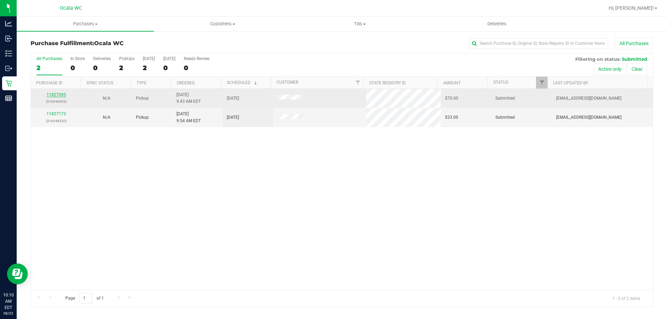
click at [56, 95] on link "11827095" at bounding box center [56, 94] width 19 height 5
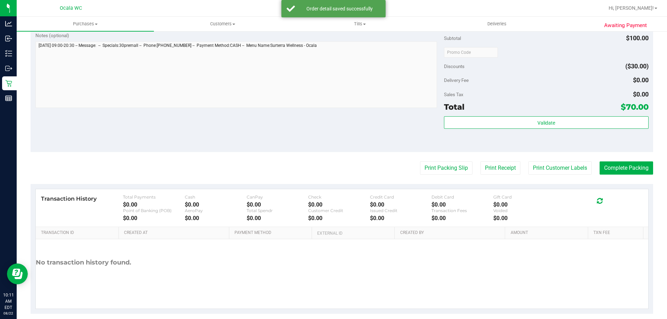
scroll to position [289, 0]
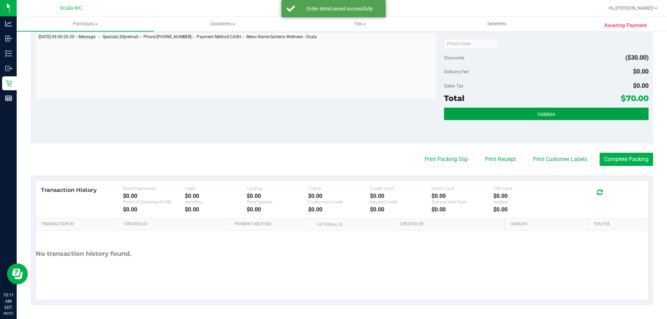
click at [566, 115] on button "Validate" at bounding box center [546, 114] width 204 height 13
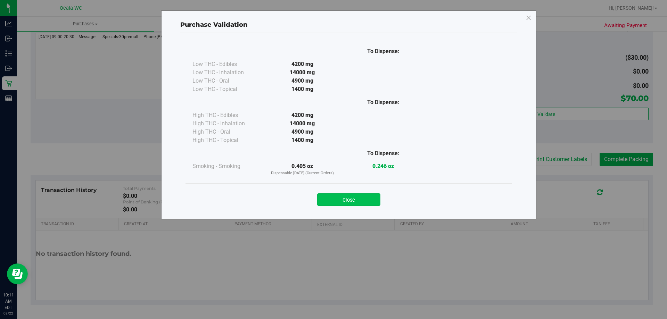
click at [349, 199] on button "Close" at bounding box center [348, 200] width 63 height 13
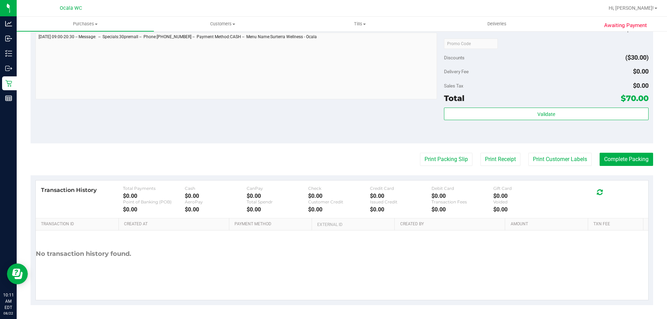
click at [554, 51] on div "Discounts ($30.00)" at bounding box center [546, 57] width 204 height 13
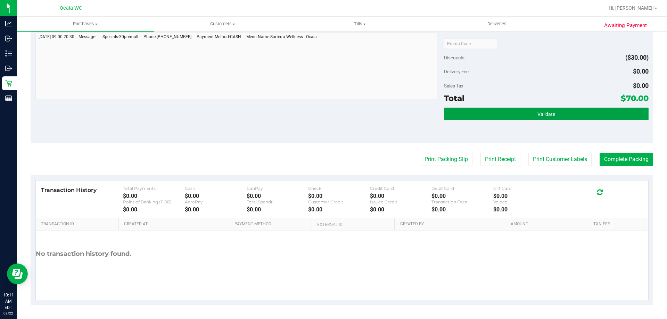
click at [525, 108] on button "Validate" at bounding box center [546, 114] width 204 height 13
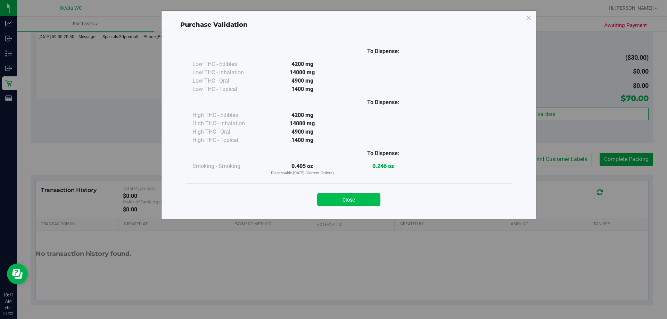
click at [350, 199] on button "Close" at bounding box center [348, 200] width 63 height 13
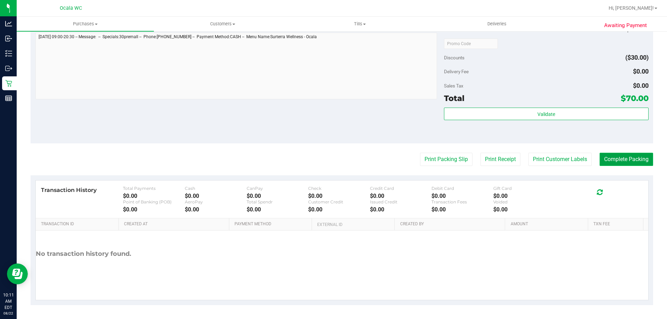
click at [634, 164] on button "Complete Packing" at bounding box center [627, 159] width 54 height 13
click at [418, 164] on button "Print Packing Slip" at bounding box center [440, 159] width 52 height 13
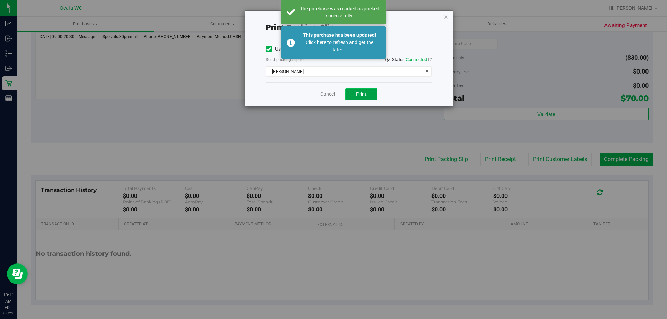
click at [354, 96] on button "Print" at bounding box center [361, 94] width 32 height 12
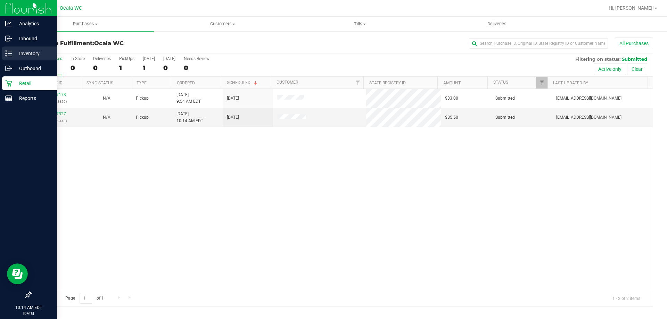
click at [19, 54] on p "Inventory" at bounding box center [33, 53] width 42 height 8
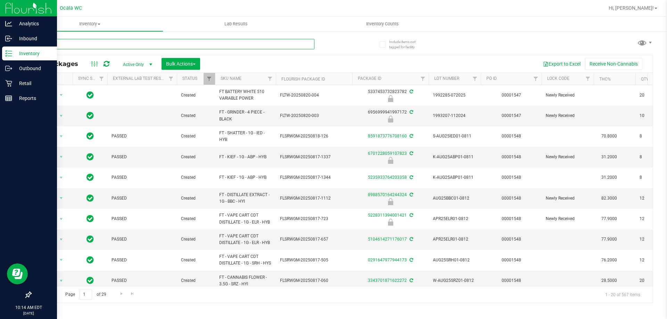
click at [131, 44] on input "text" at bounding box center [173, 44] width 284 height 10
type input "W-JUN25CKZ01-0611"
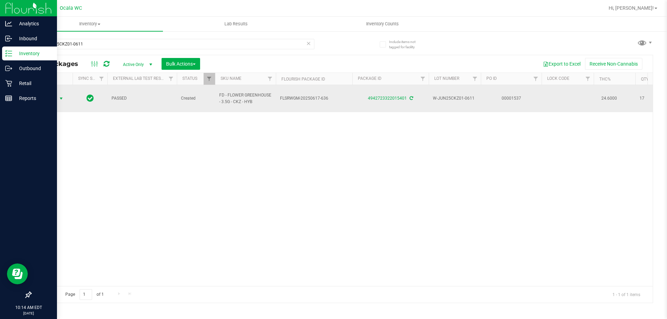
click at [60, 96] on span "select" at bounding box center [61, 99] width 6 height 6
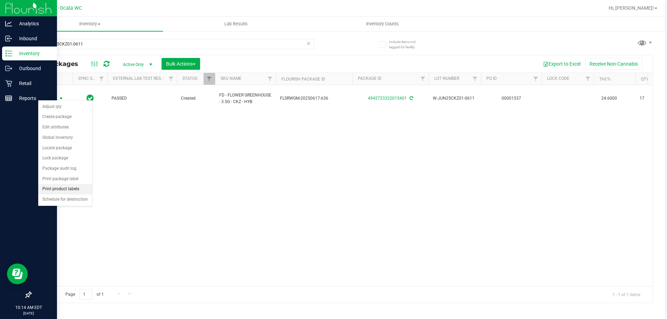
click at [52, 190] on li "Print product labels" at bounding box center [65, 189] width 54 height 10
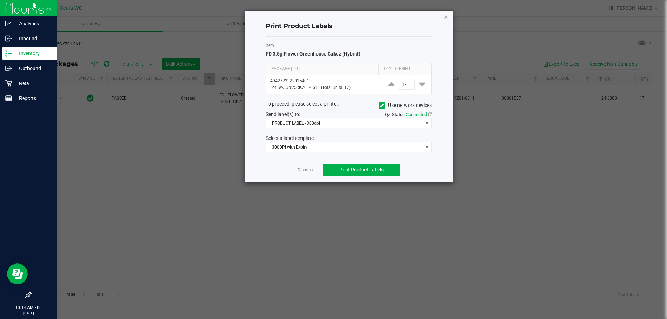
click at [442, 19] on div "Print Product Labels Item FD 3.5g Flower Greenhouse Cakez (Hybrid) Package | Lo…" at bounding box center [349, 96] width 208 height 171
click at [447, 18] on icon "button" at bounding box center [446, 17] width 5 height 8
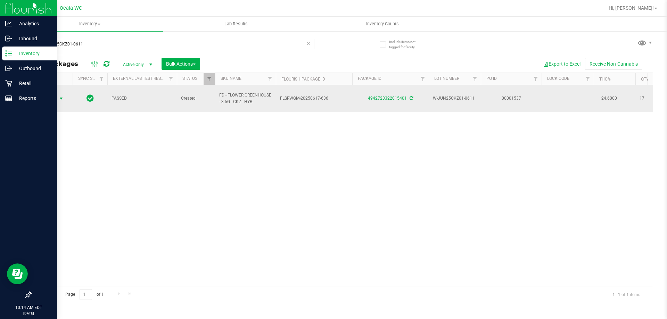
click at [62, 96] on span "select" at bounding box center [61, 99] width 6 height 6
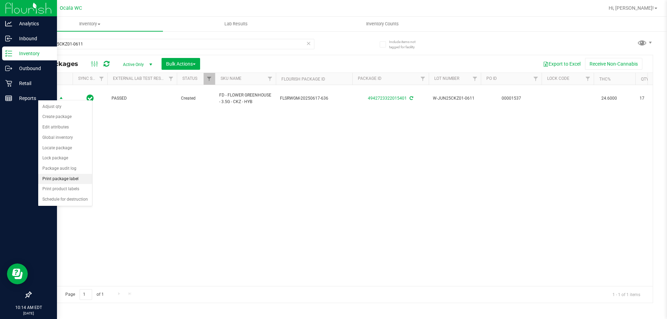
click at [63, 180] on li "Print package label" at bounding box center [65, 179] width 54 height 10
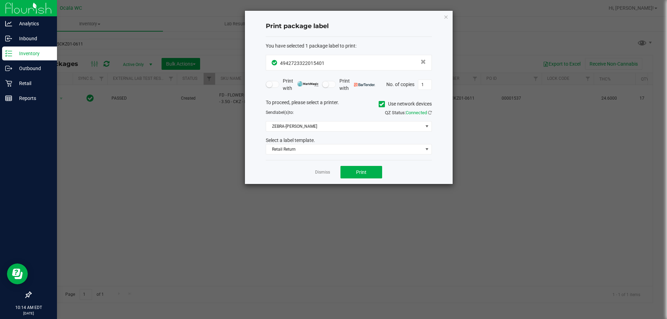
click at [351, 156] on div "You have selected 1 package label to print : 4942723322015401 Print with Print …" at bounding box center [349, 99] width 166 height 124
click at [351, 151] on span "Retail Return" at bounding box center [344, 150] width 157 height 10
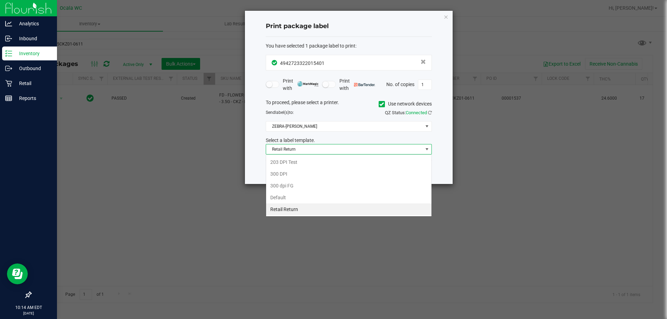
scroll to position [10, 166]
click at [289, 195] on li "Default" at bounding box center [348, 198] width 165 height 12
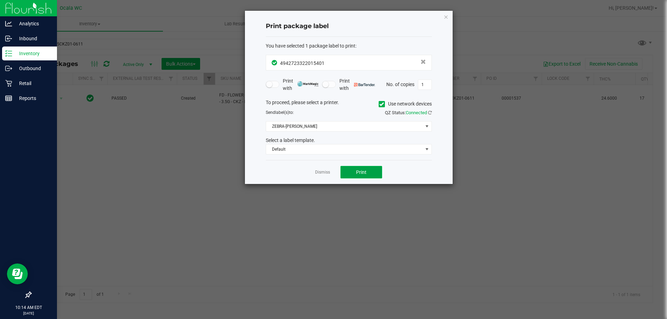
click at [356, 174] on span "Print" at bounding box center [361, 173] width 10 height 6
click at [325, 171] on link "Dismiss" at bounding box center [322, 173] width 15 height 6
